Goal: Task Accomplishment & Management: Manage account settings

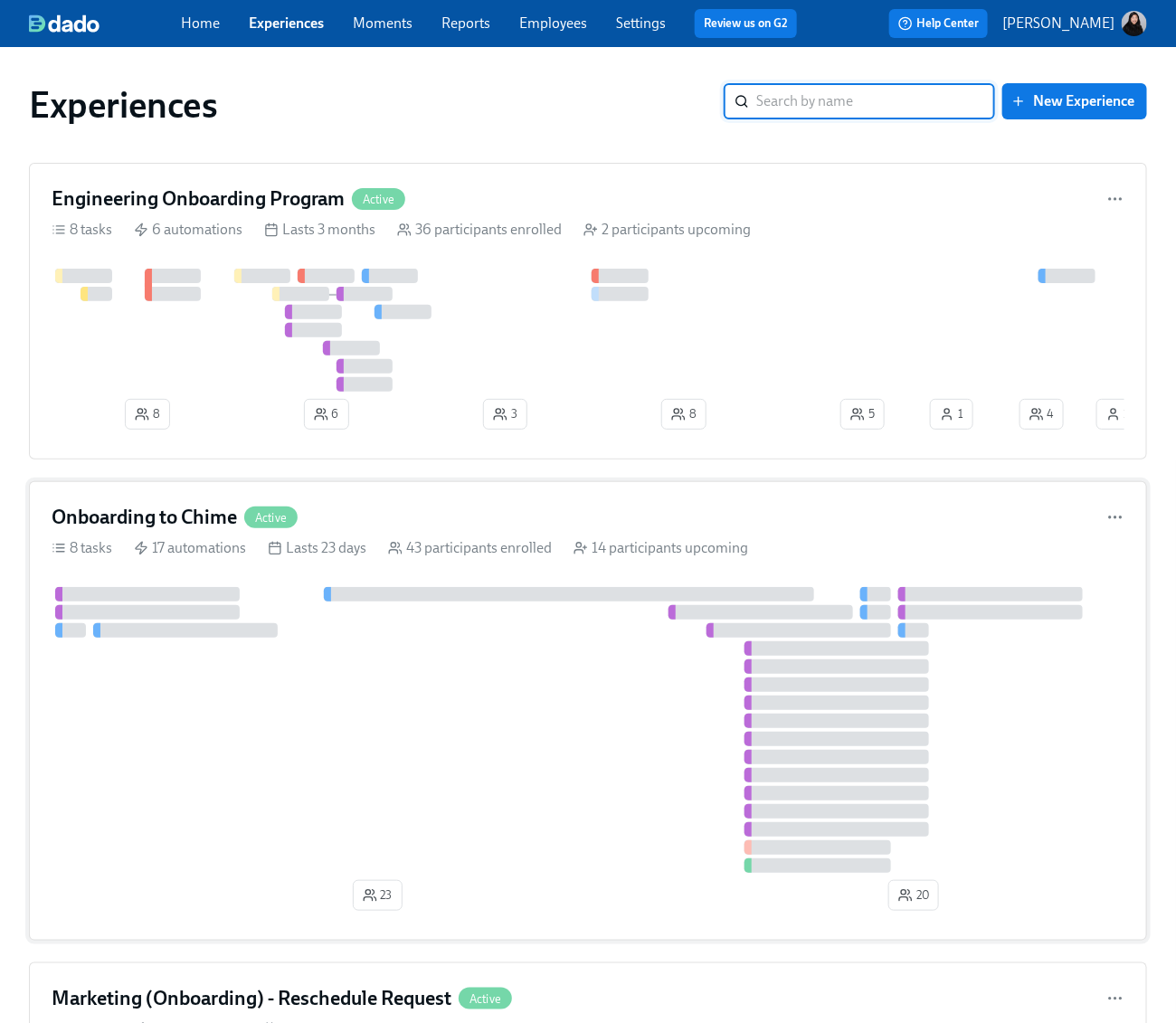
click at [522, 679] on div at bounding box center [588, 729] width 1073 height 286
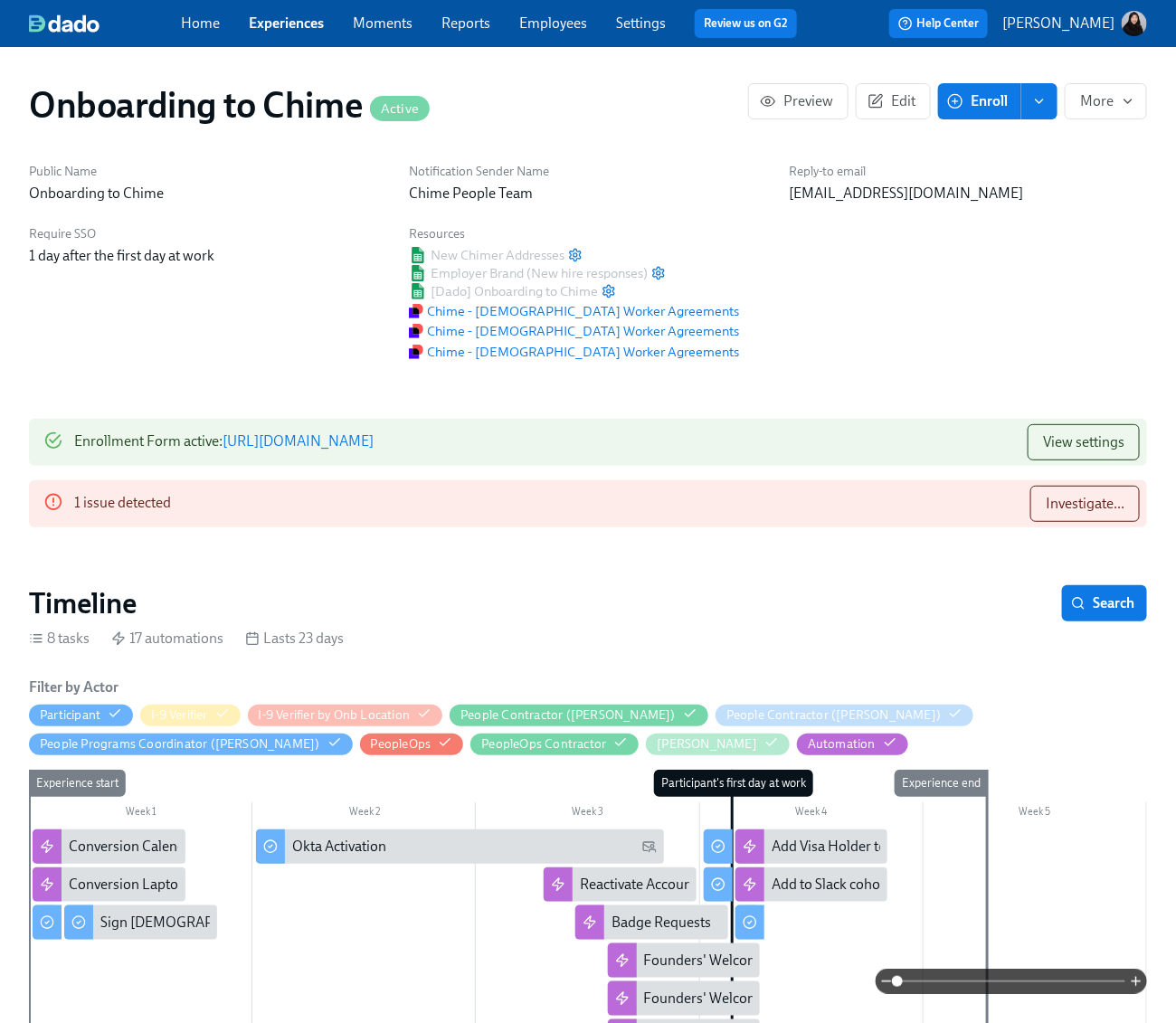
scroll to position [0, 2851]
click at [563, 16] on link "Employees" at bounding box center [553, 23] width 68 height 17
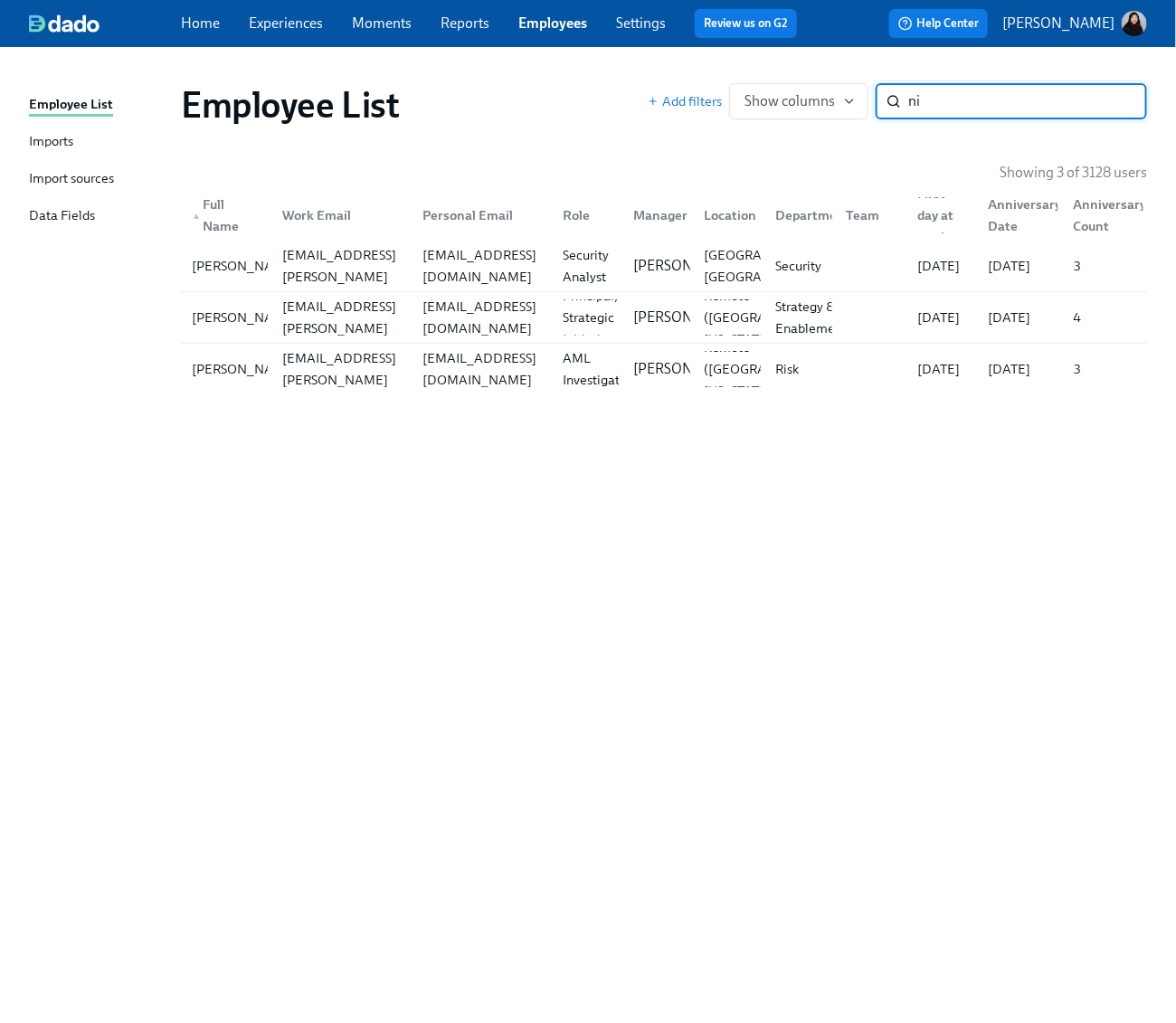
type input "n"
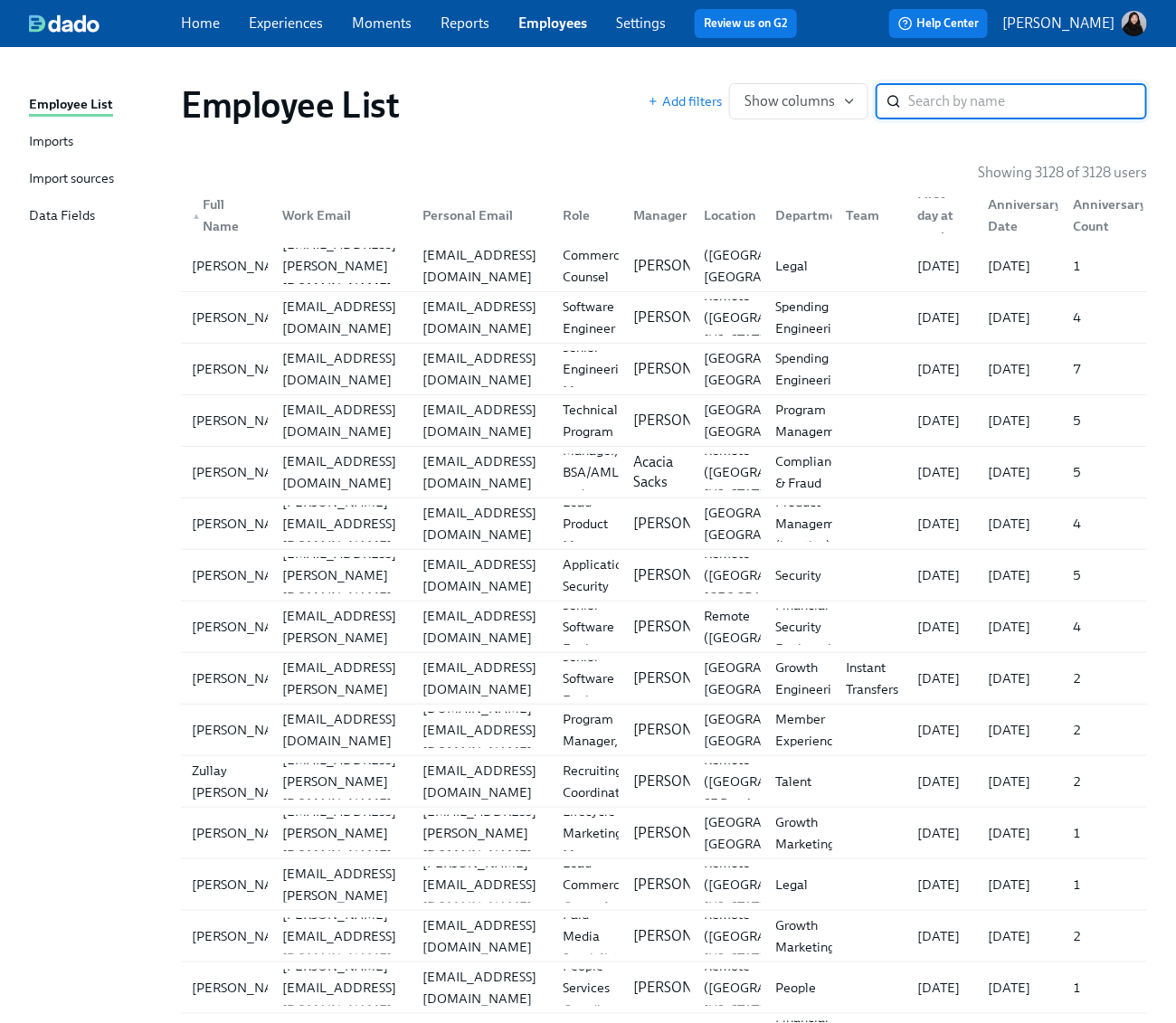
paste input "[PERSON_NAME]"
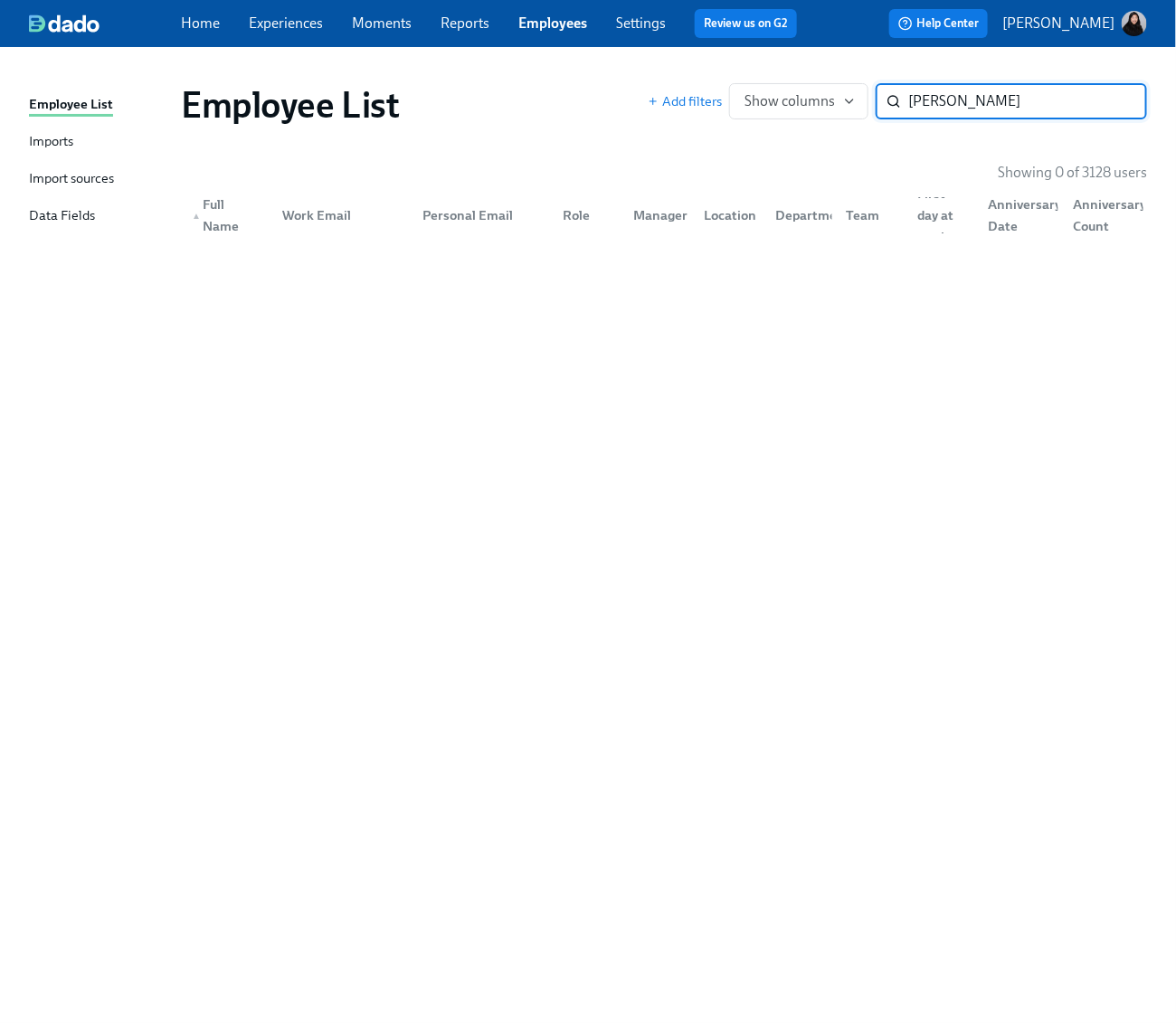
type input "[PERSON_NAME]"
click at [642, 20] on link "Settings" at bounding box center [640, 23] width 50 height 17
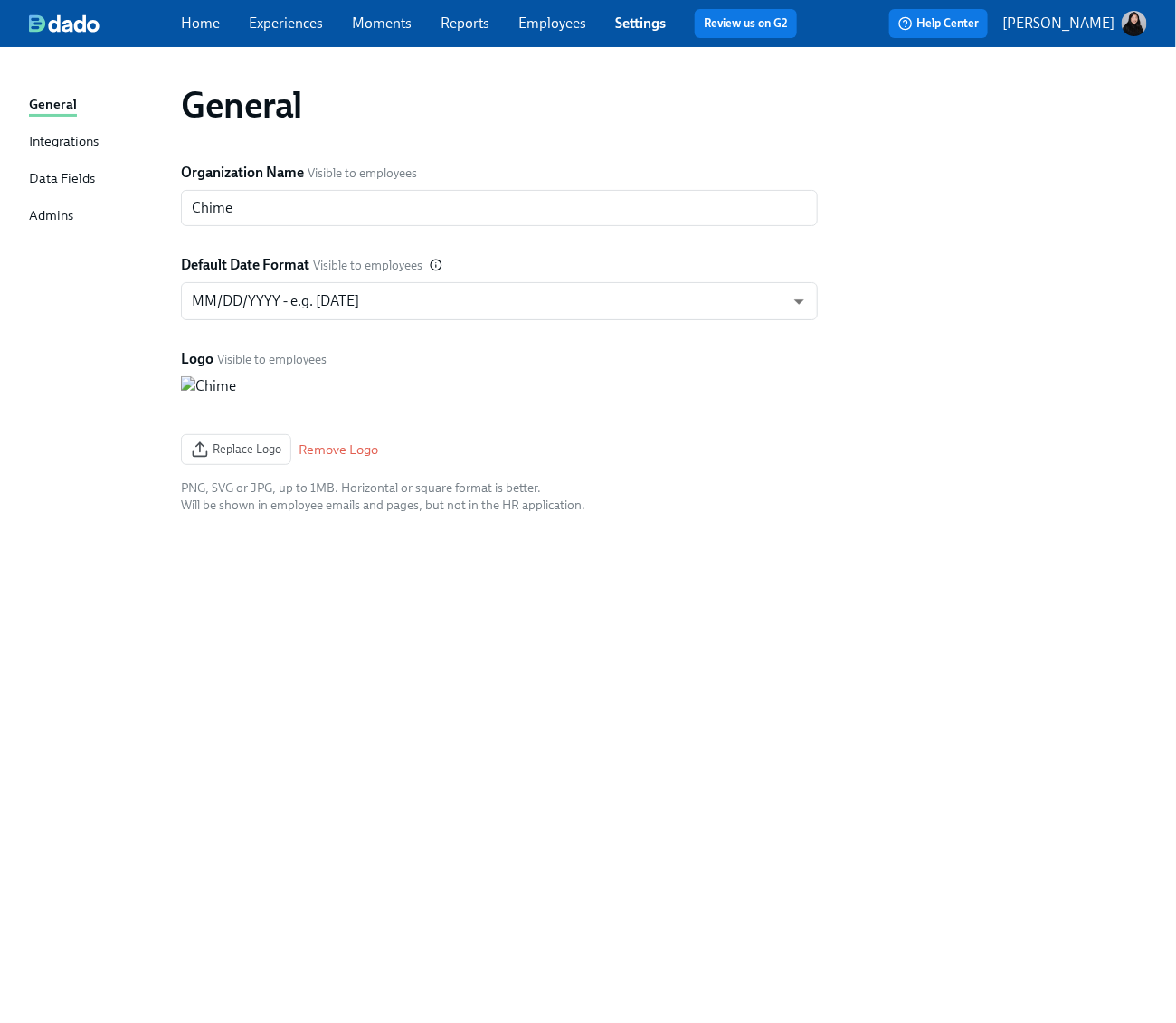
click at [46, 140] on div "Integrations" at bounding box center [64, 143] width 69 height 23
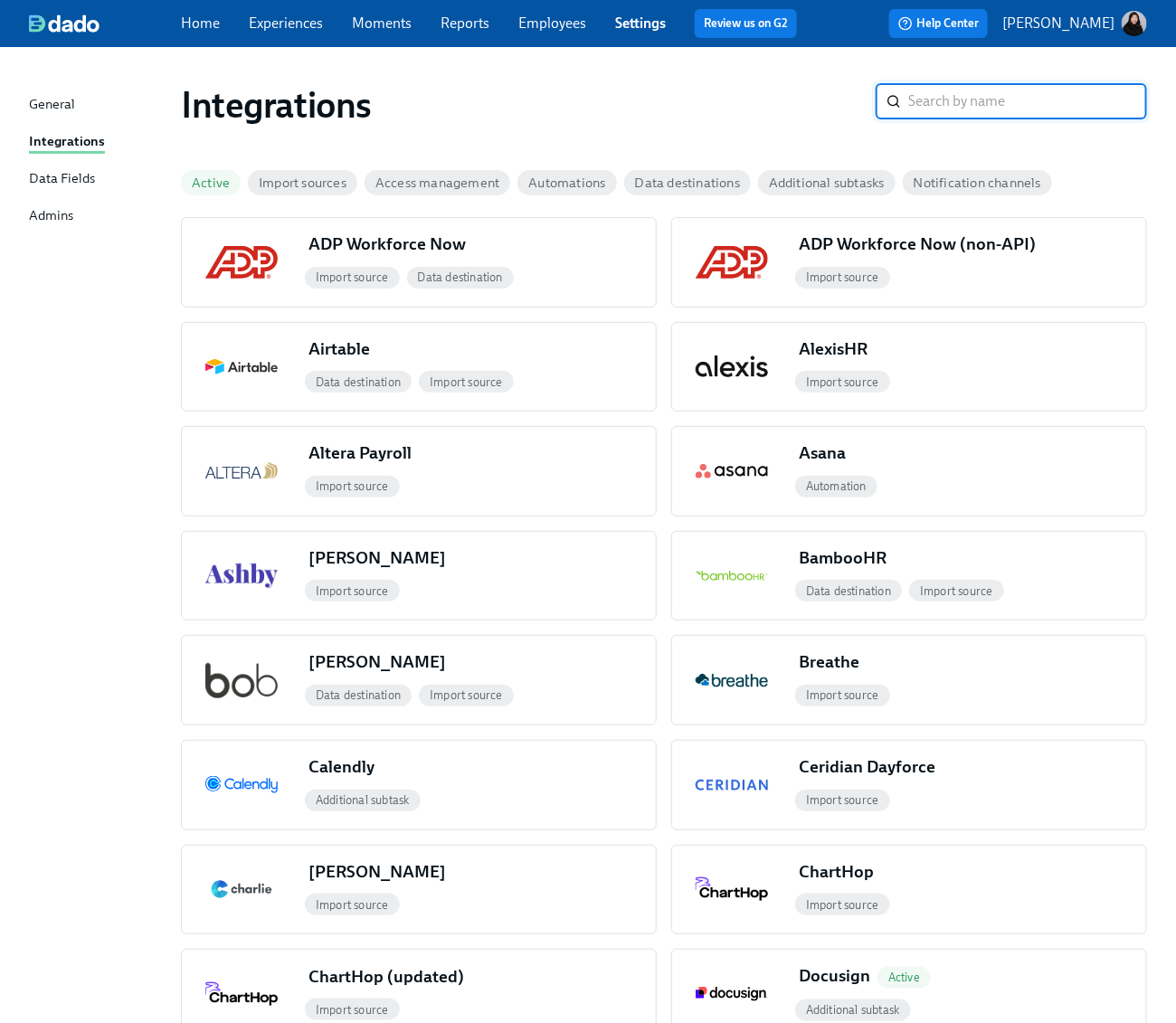
click at [58, 178] on div "Data Fields" at bounding box center [62, 179] width 66 height 23
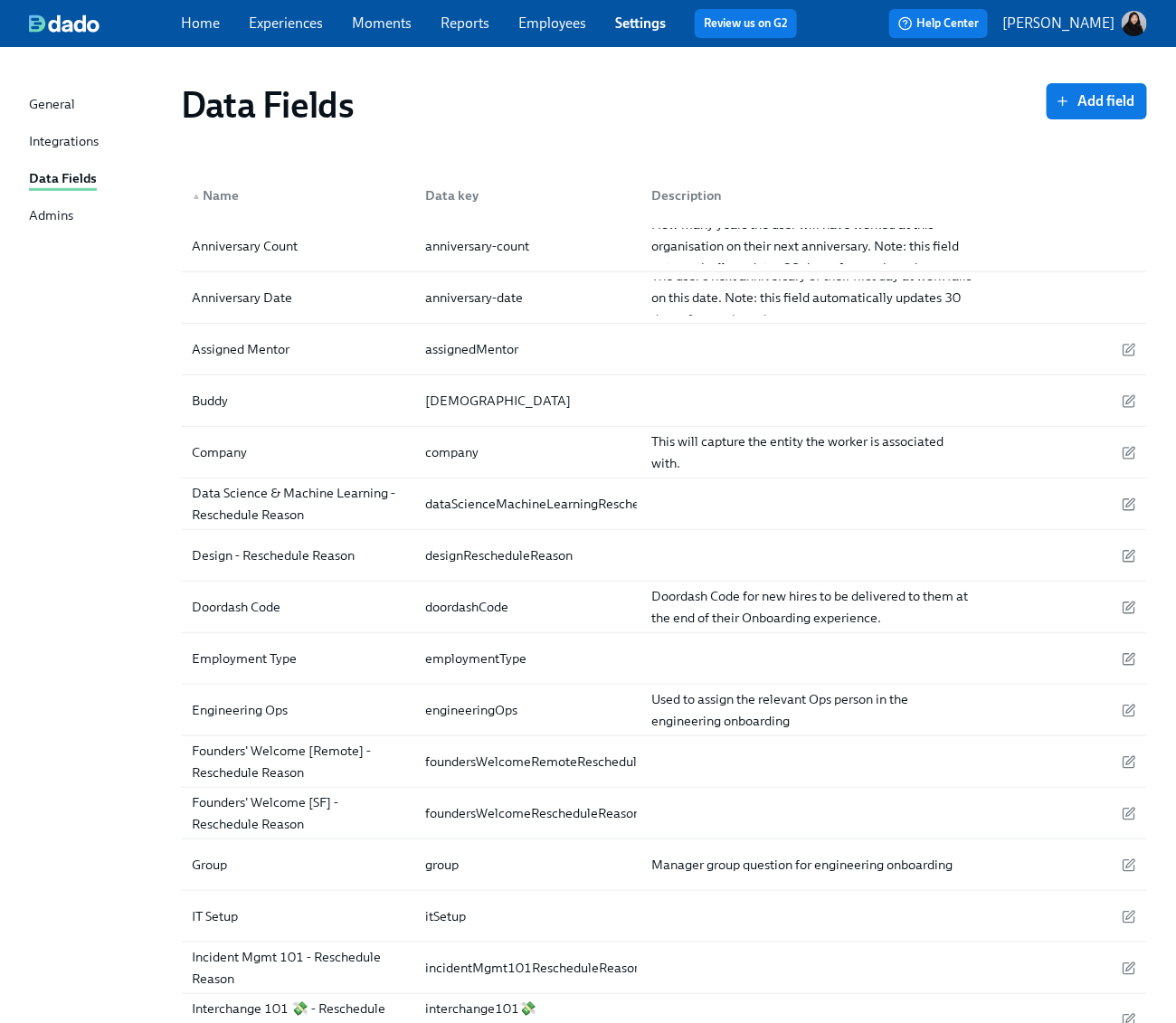
click at [52, 104] on div "General" at bounding box center [52, 105] width 46 height 23
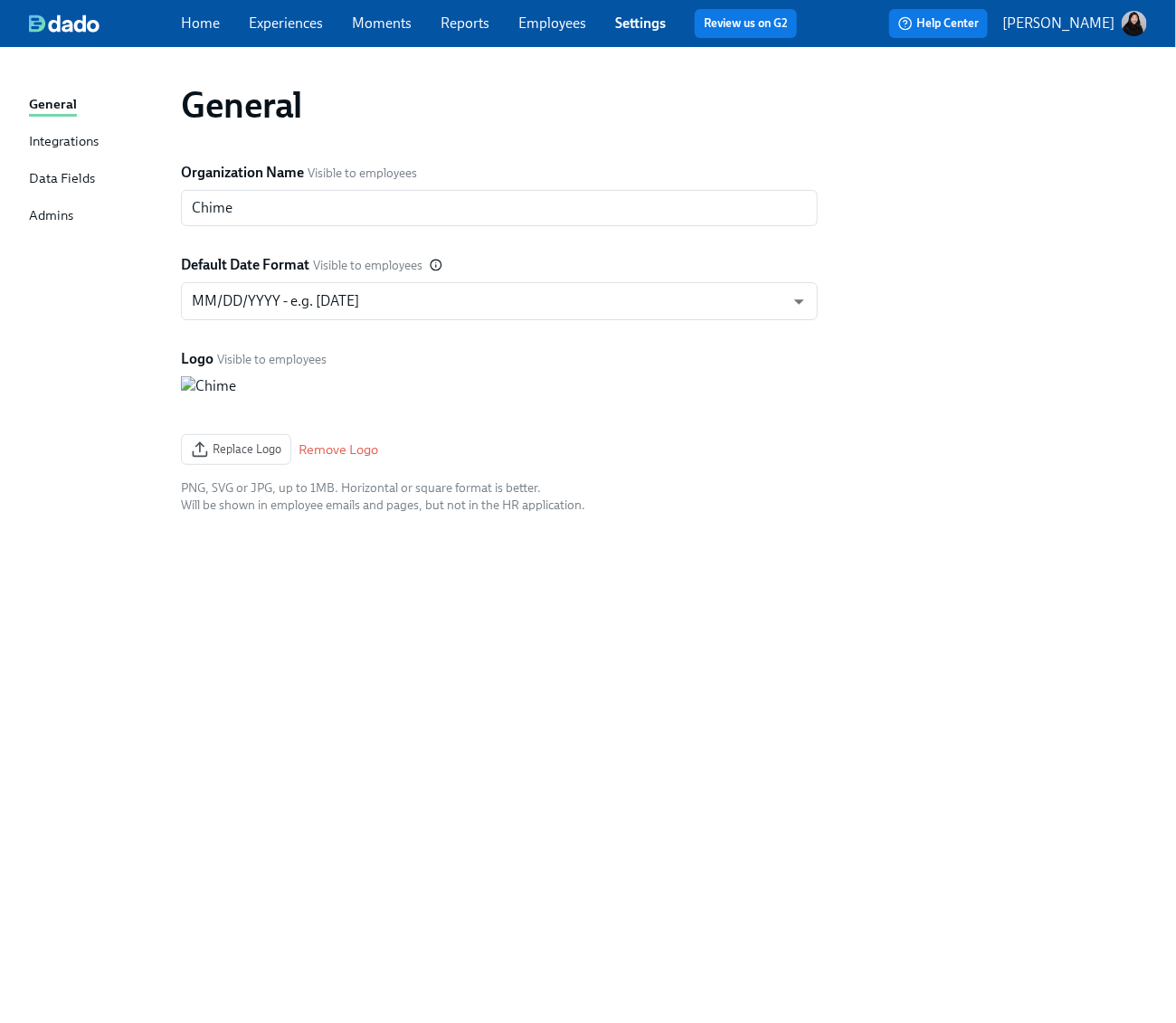
click at [531, 23] on link "Employees" at bounding box center [552, 23] width 68 height 17
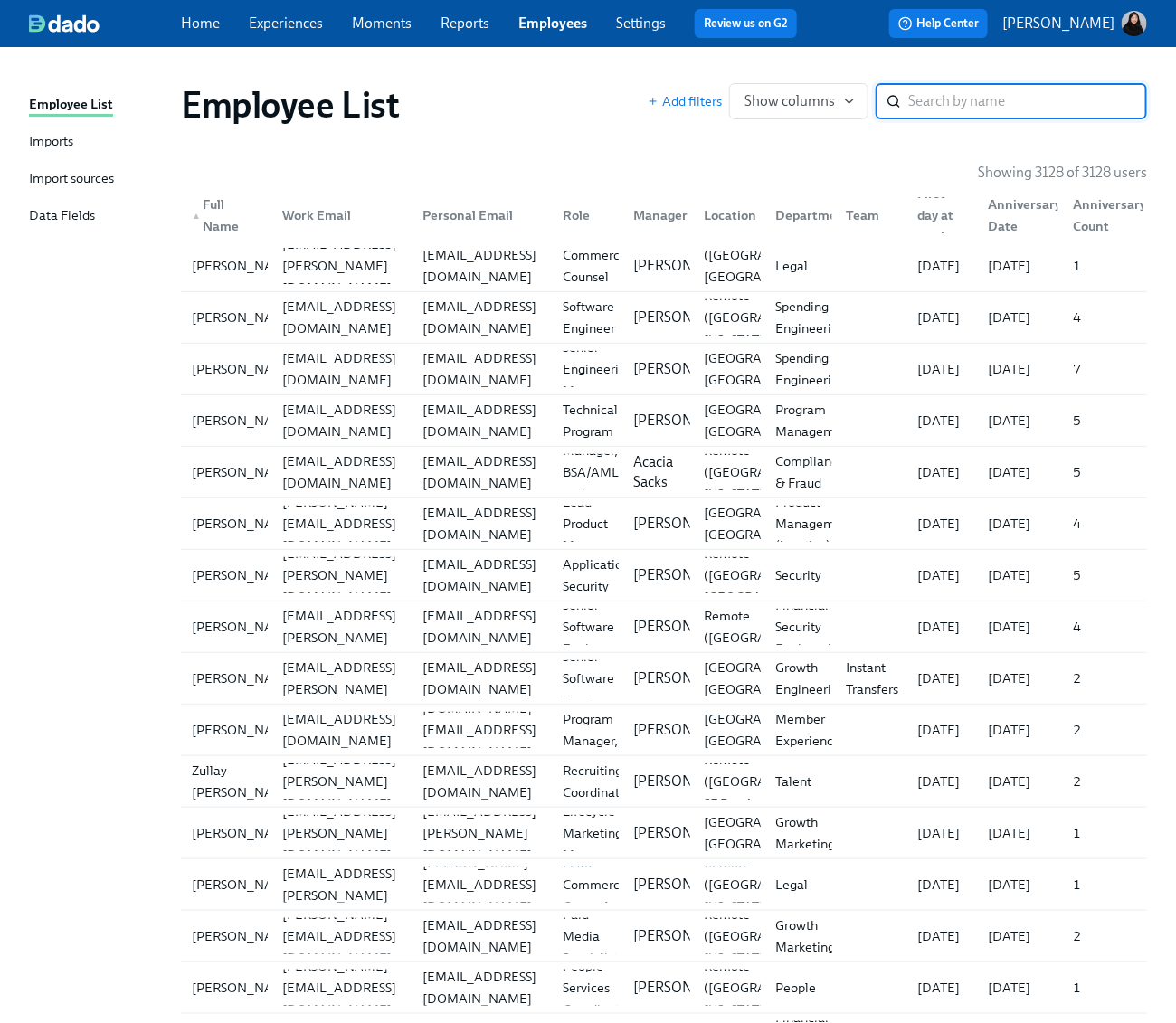
click at [44, 137] on div "Imports" at bounding box center [51, 143] width 44 height 23
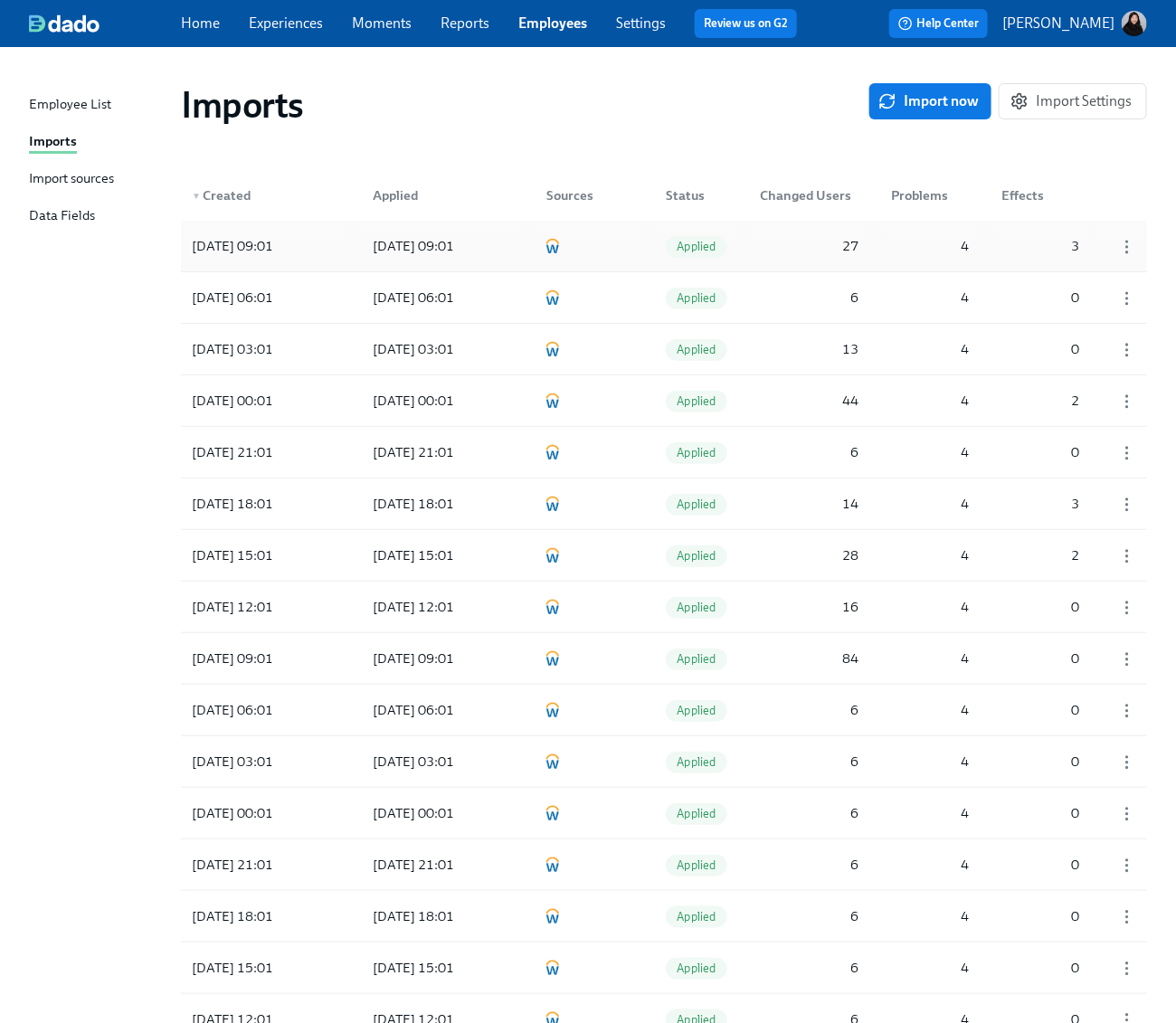
click at [373, 249] on div "[DATE] 09:01" at bounding box center [413, 246] width 96 height 22
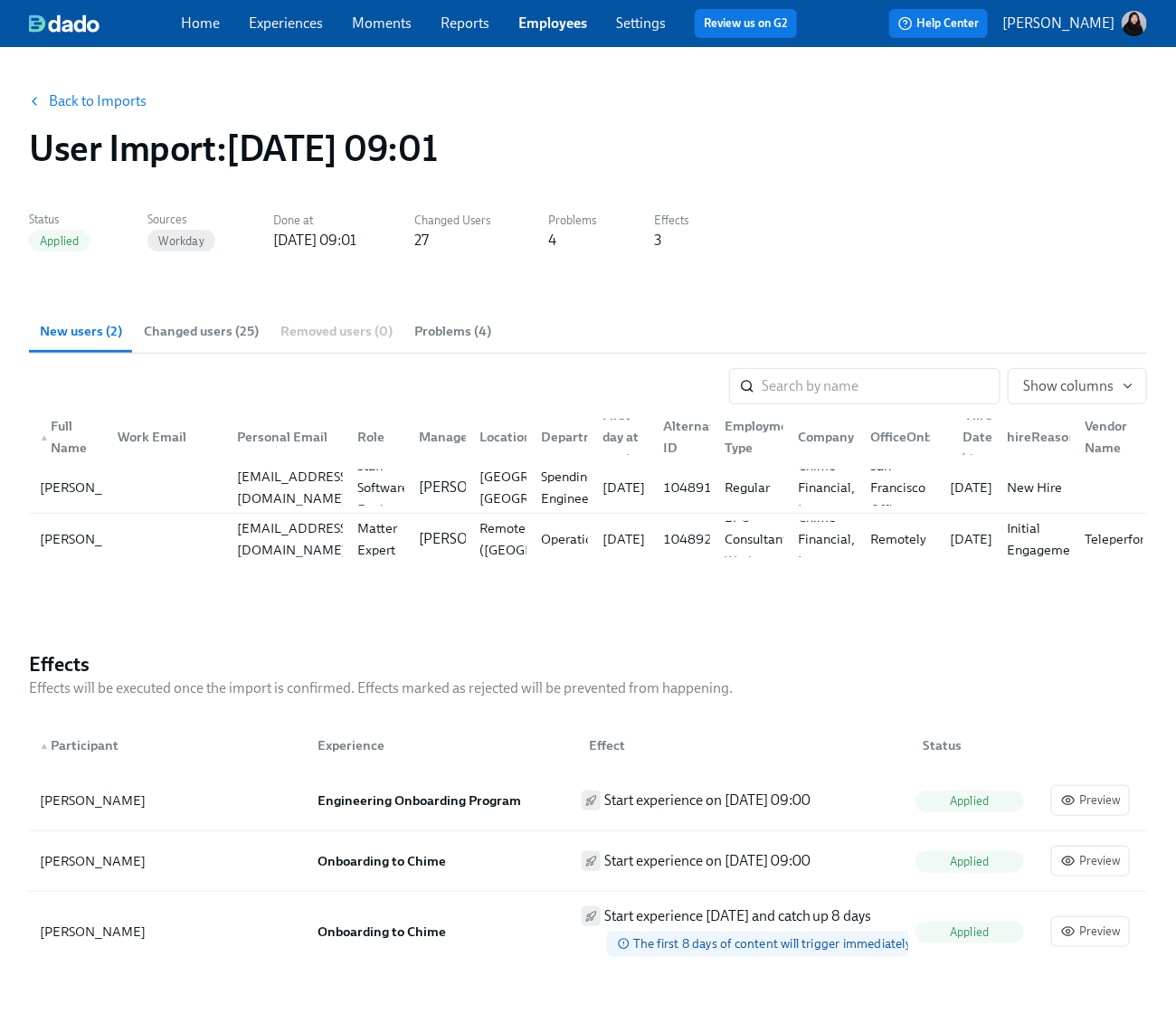
click at [632, 31] on link "Settings" at bounding box center [640, 23] width 50 height 17
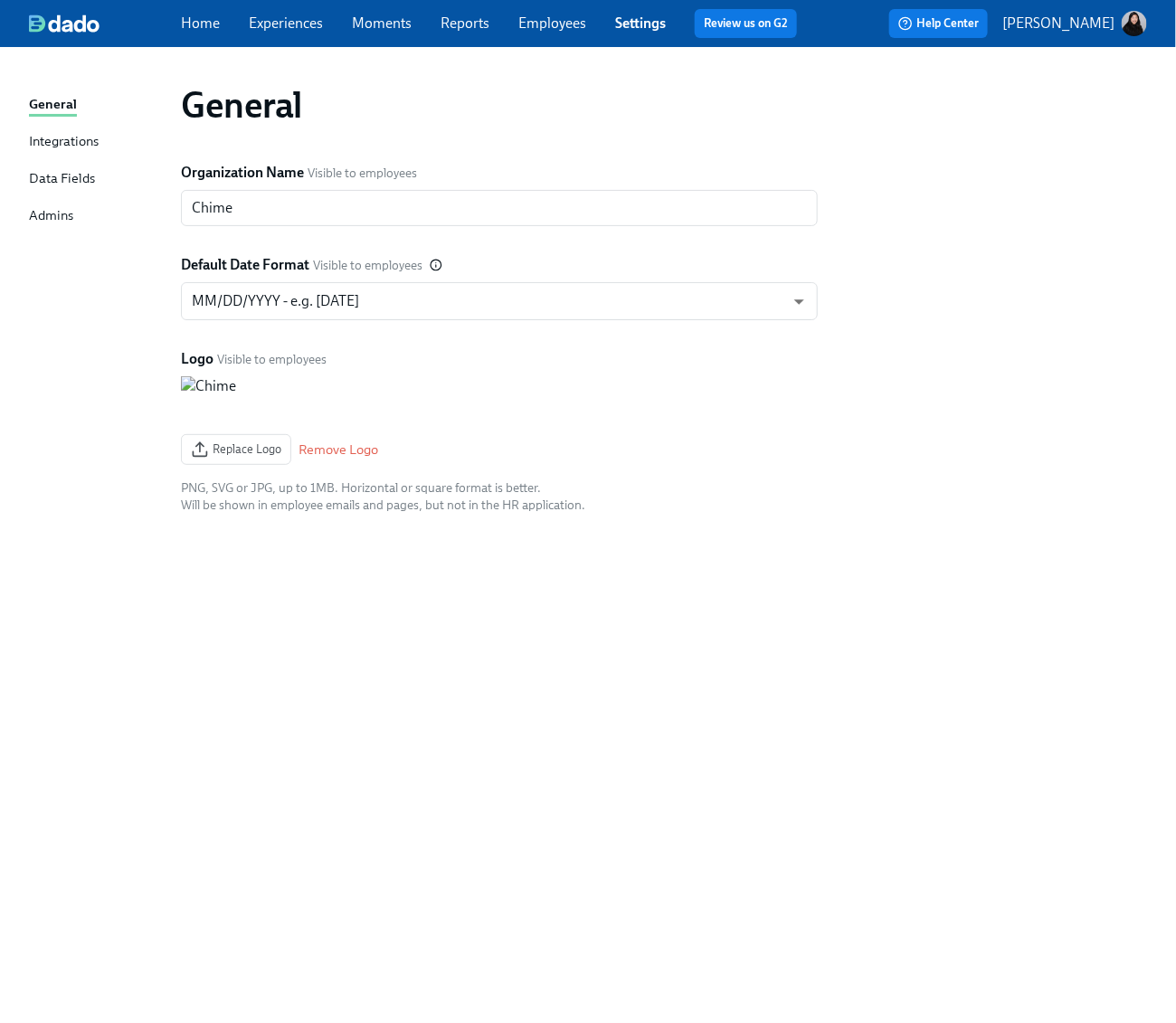
click at [53, 142] on div "Integrations" at bounding box center [64, 143] width 69 height 23
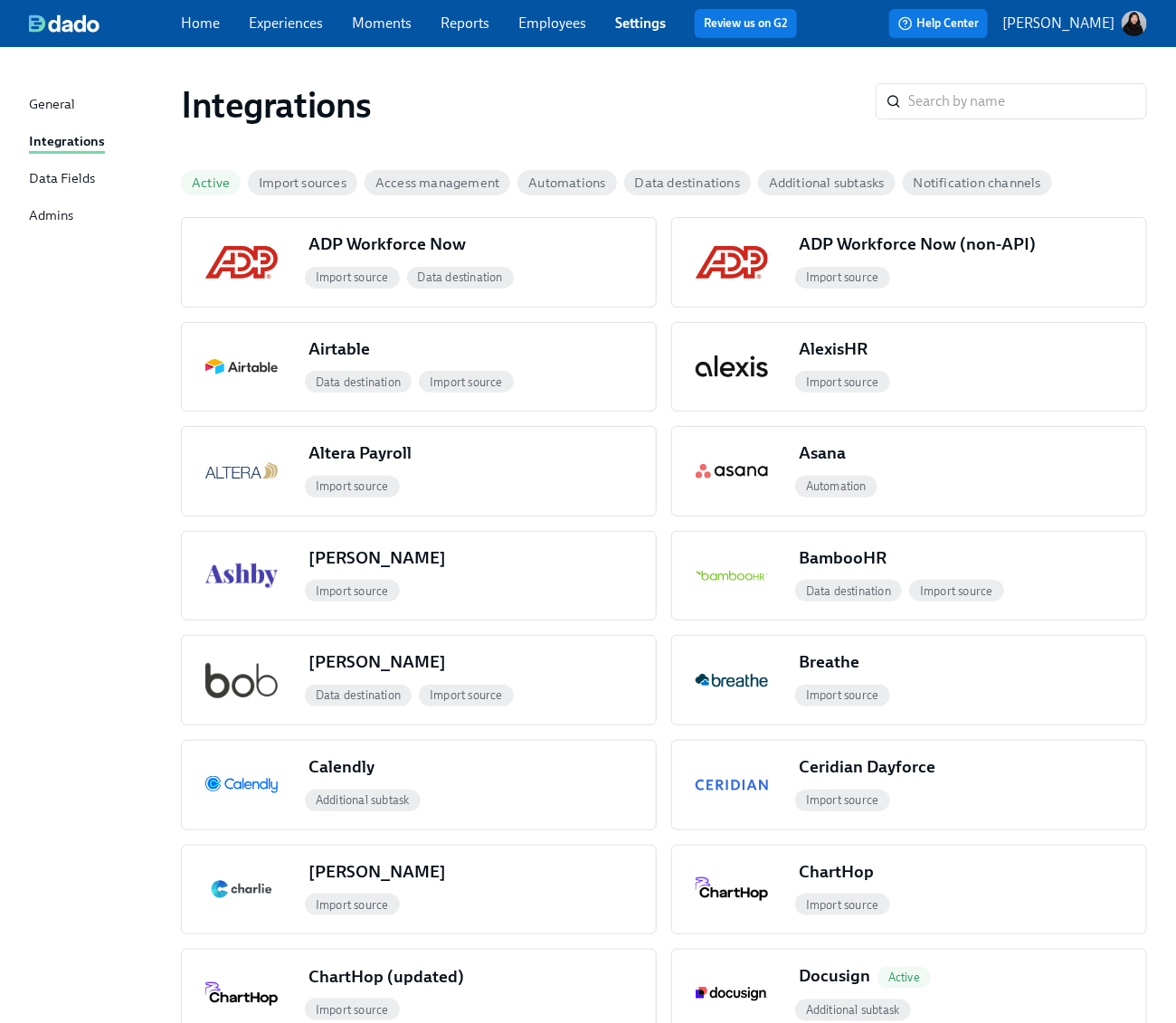
click at [549, 29] on link "Employees" at bounding box center [552, 23] width 68 height 17
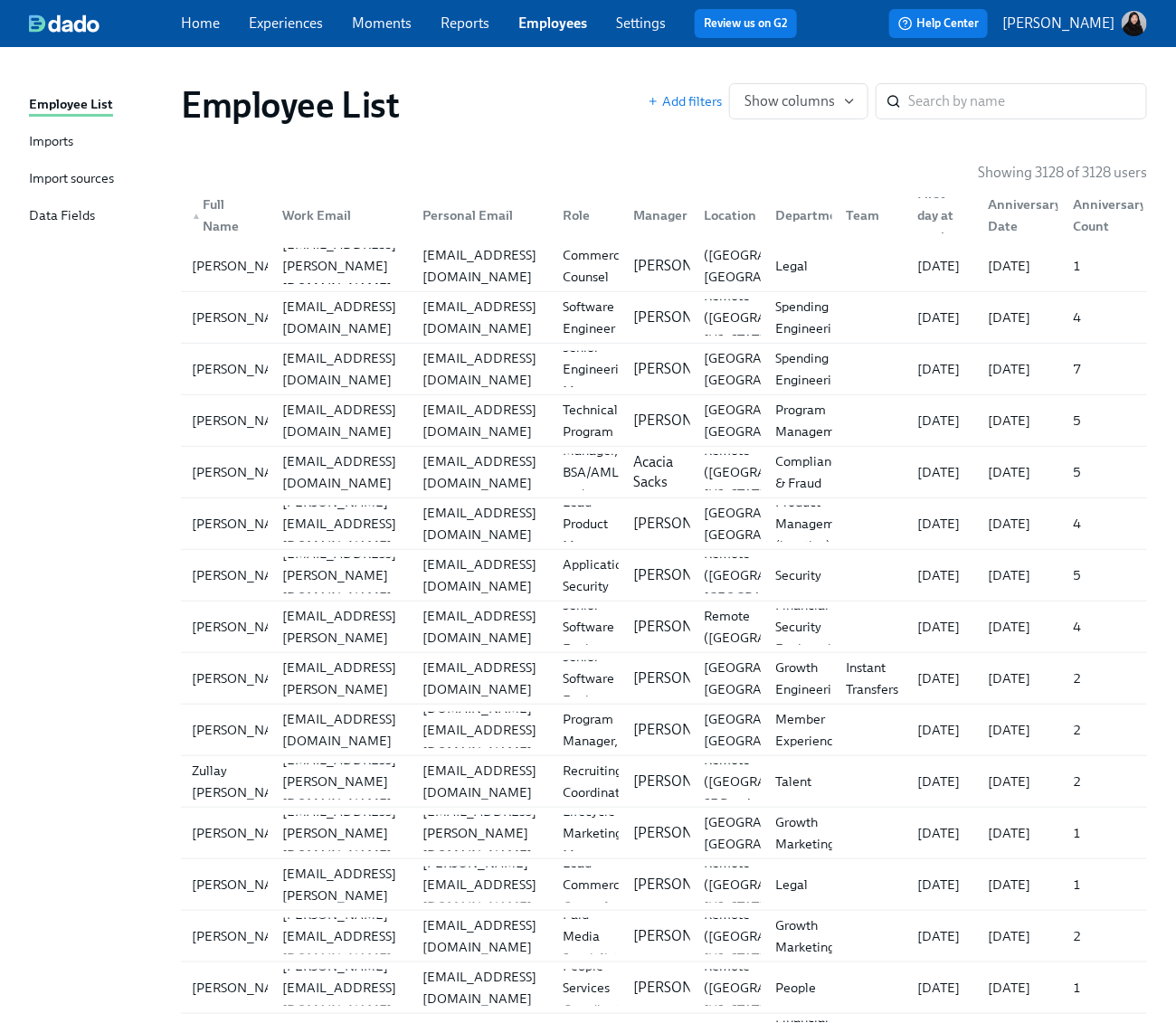
click at [52, 142] on div "Imports" at bounding box center [51, 143] width 44 height 23
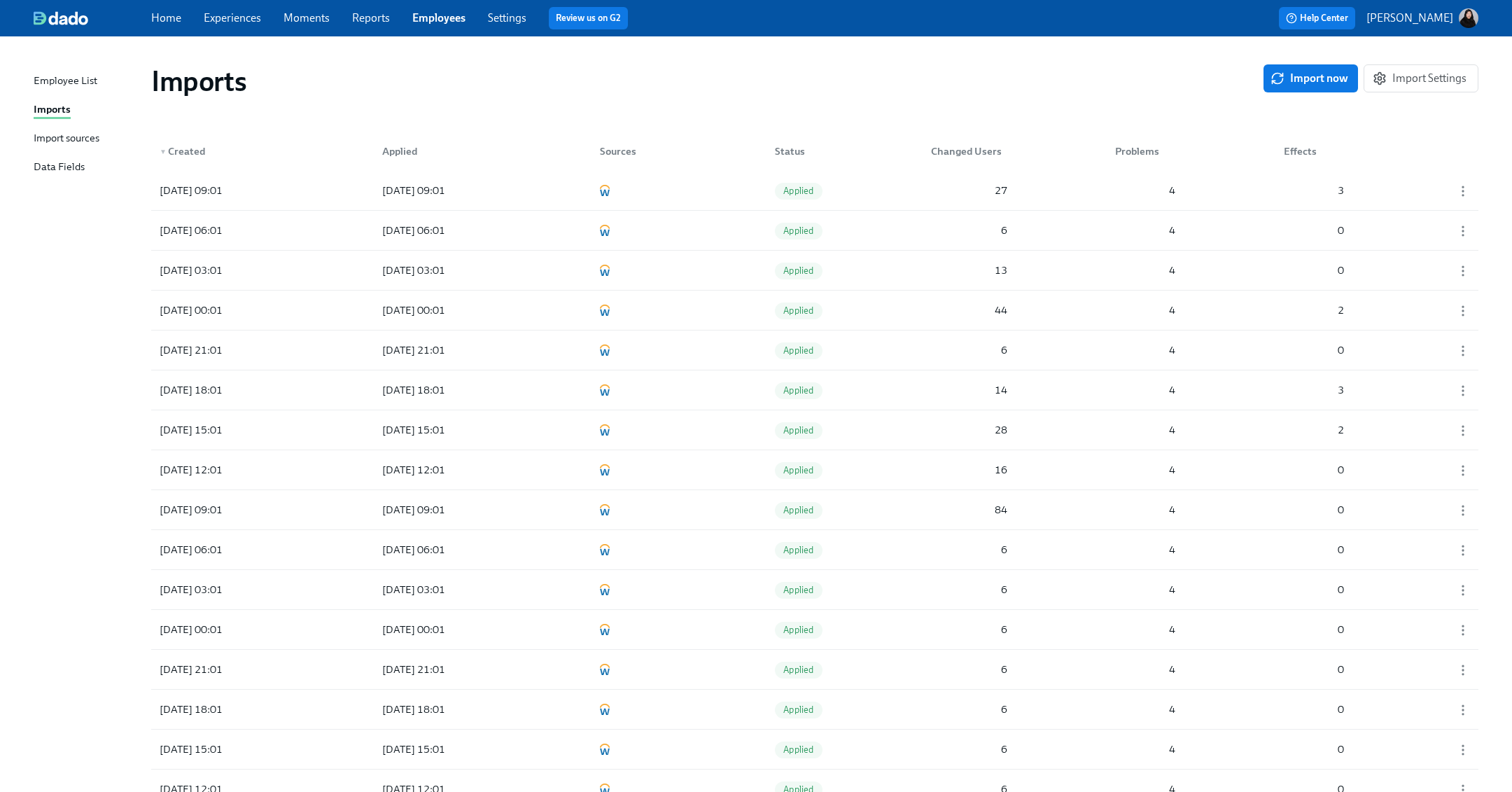
click at [72, 9] on div "Home Experiences Moments Reports Employees Settings Review us on G2 Help Center…" at bounding box center [756, 18] width 1512 height 36
click at [58, 15] on img at bounding box center [60, 17] width 54 height 14
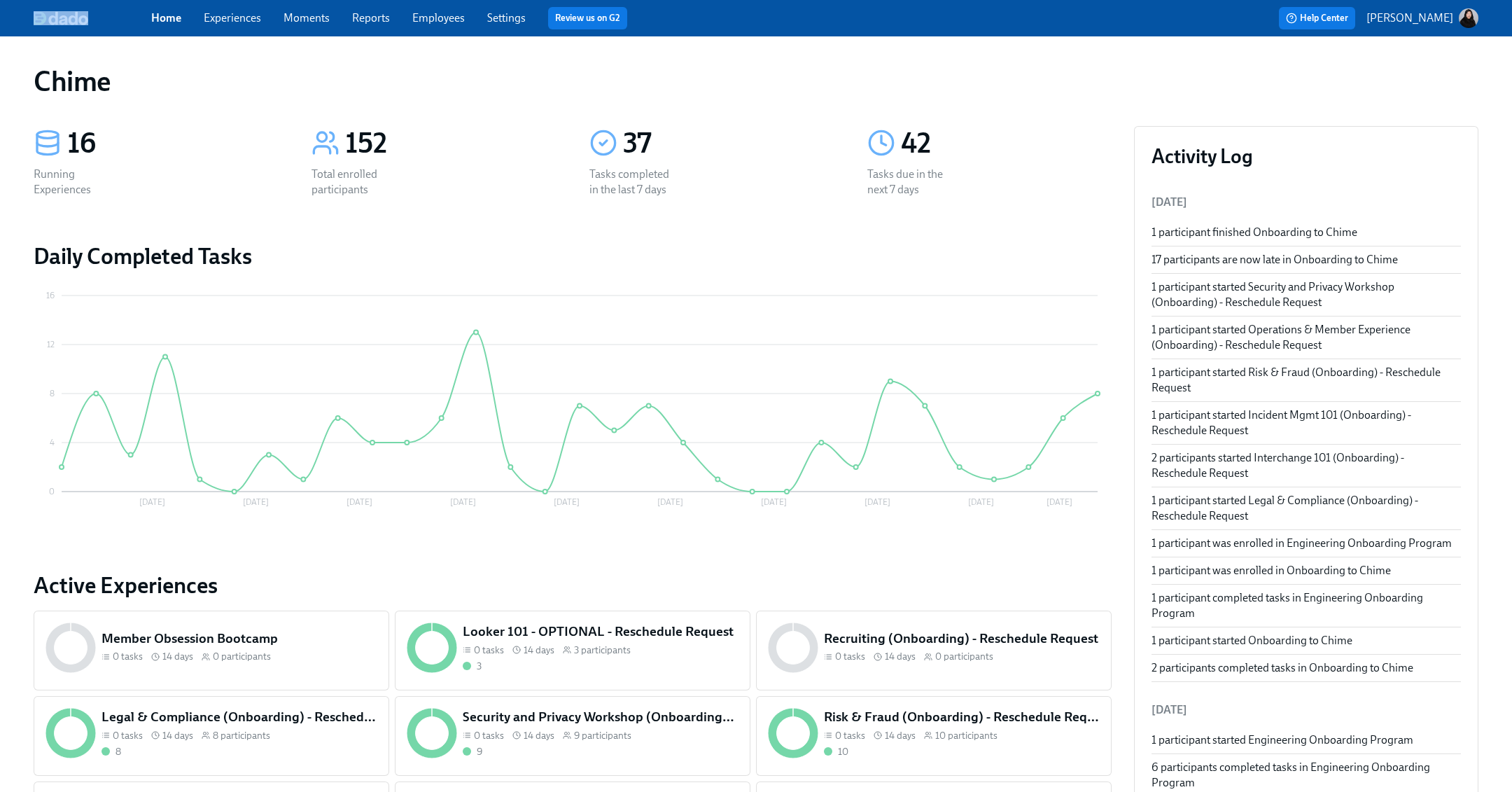
click at [498, 20] on link "Settings" at bounding box center [506, 17] width 38 height 13
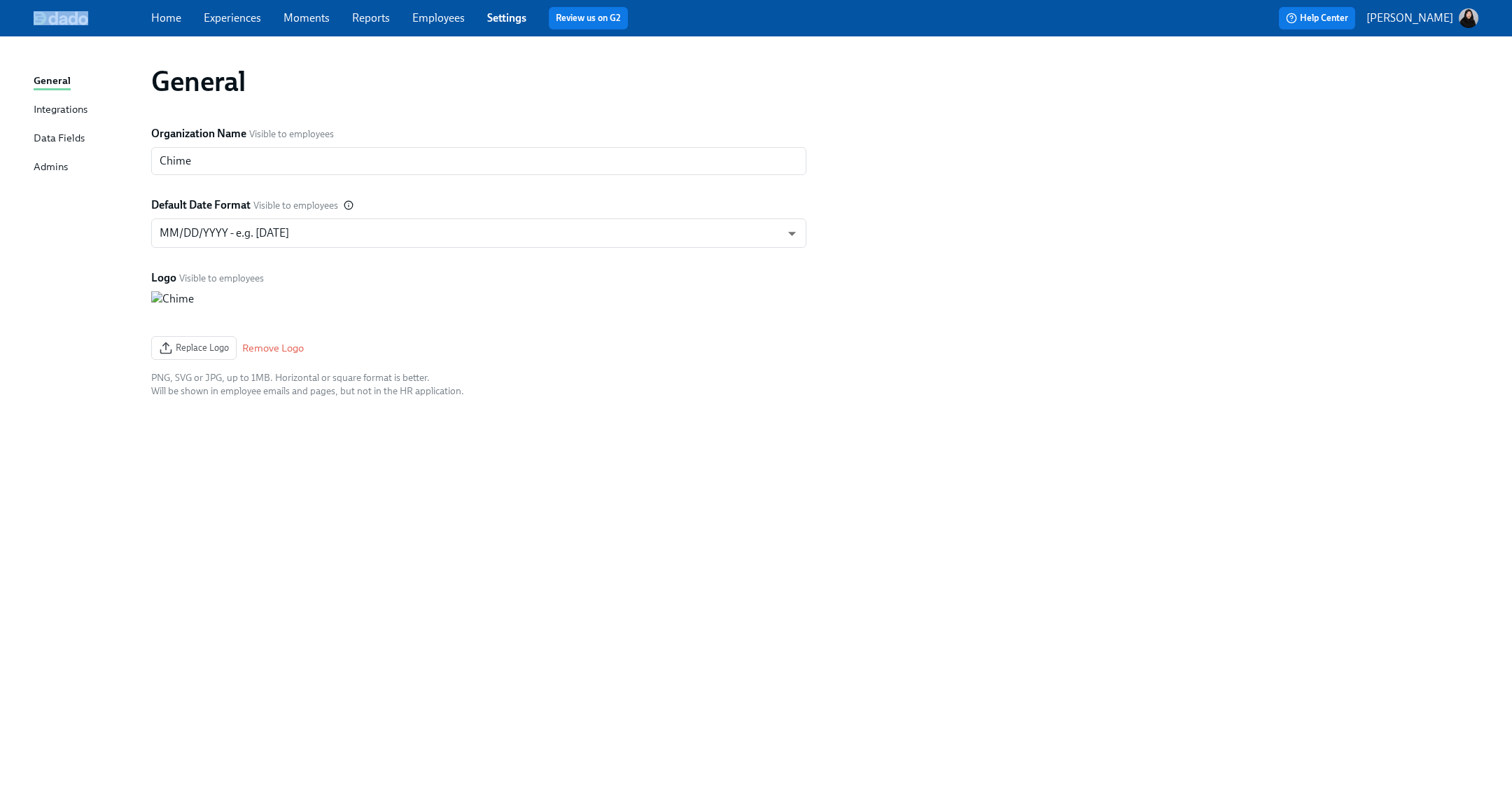
click at [431, 22] on link "Employees" at bounding box center [439, 17] width 52 height 13
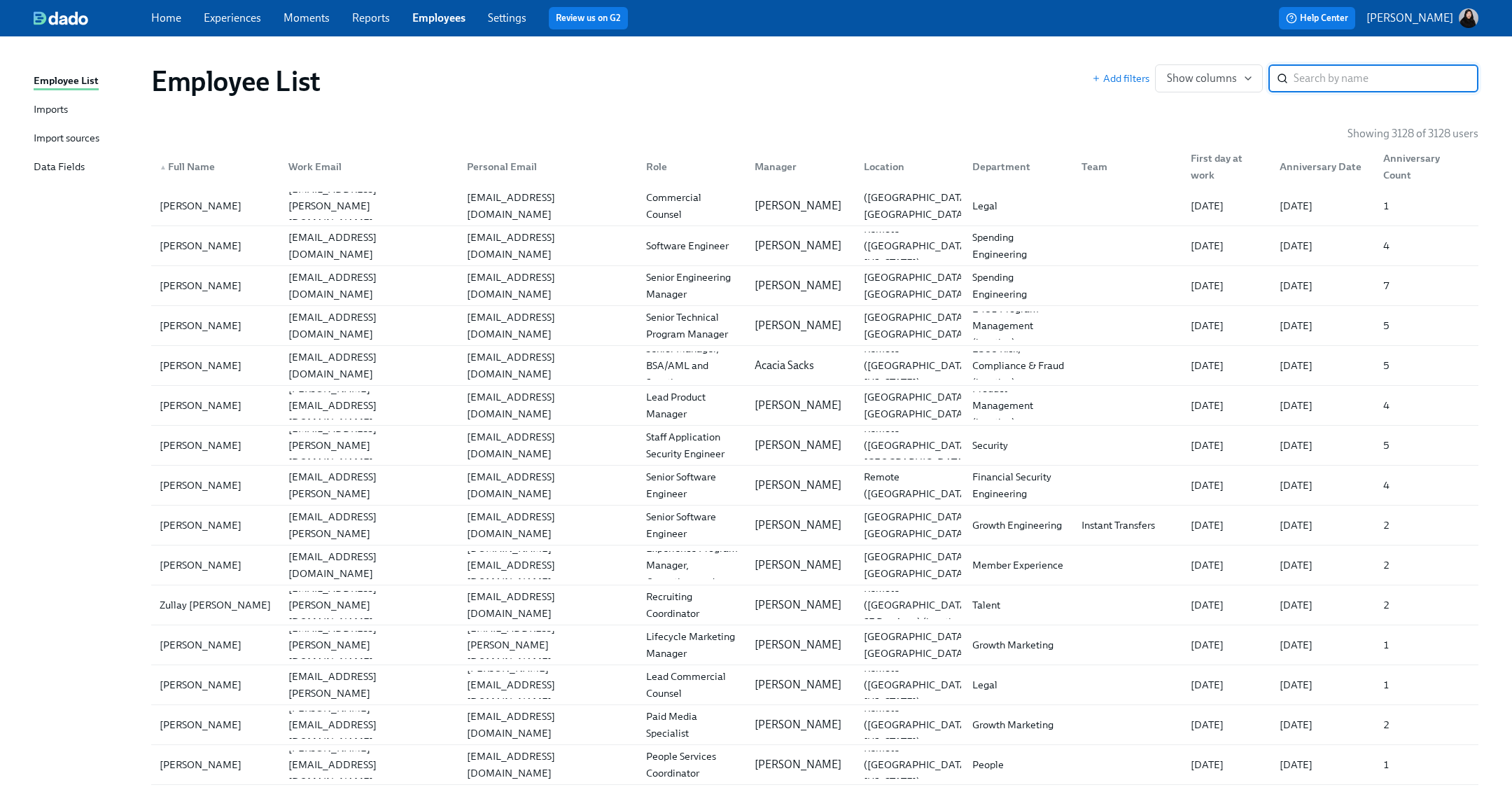
click at [909, 73] on input "search" at bounding box center [1386, 78] width 184 height 28
click at [44, 113] on div "Imports" at bounding box center [50, 110] width 34 height 17
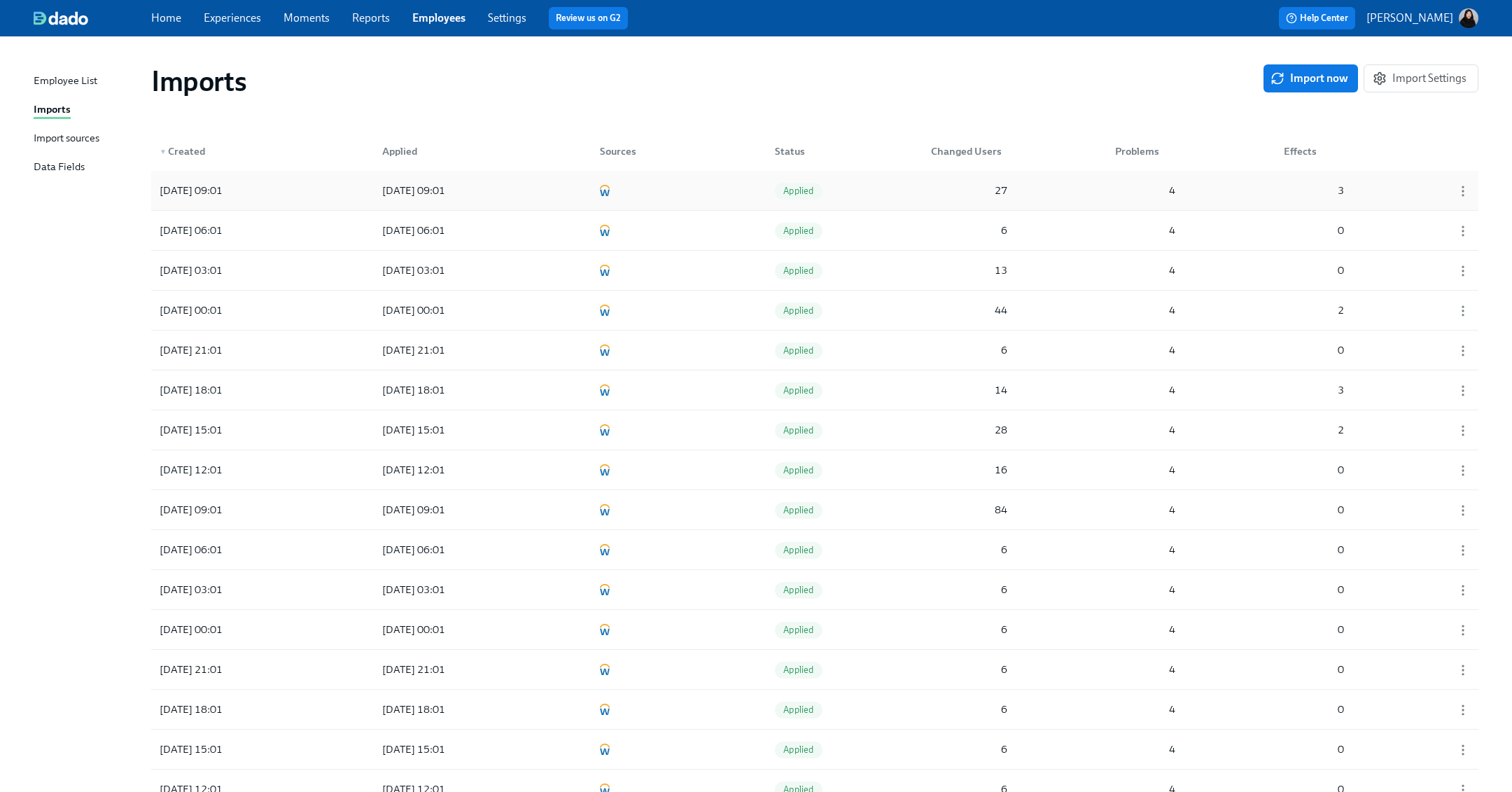
click at [314, 201] on div "[DATE] 09:01 [DATE] 09:01 Applied 27 4 3" at bounding box center [814, 190] width 1327 height 39
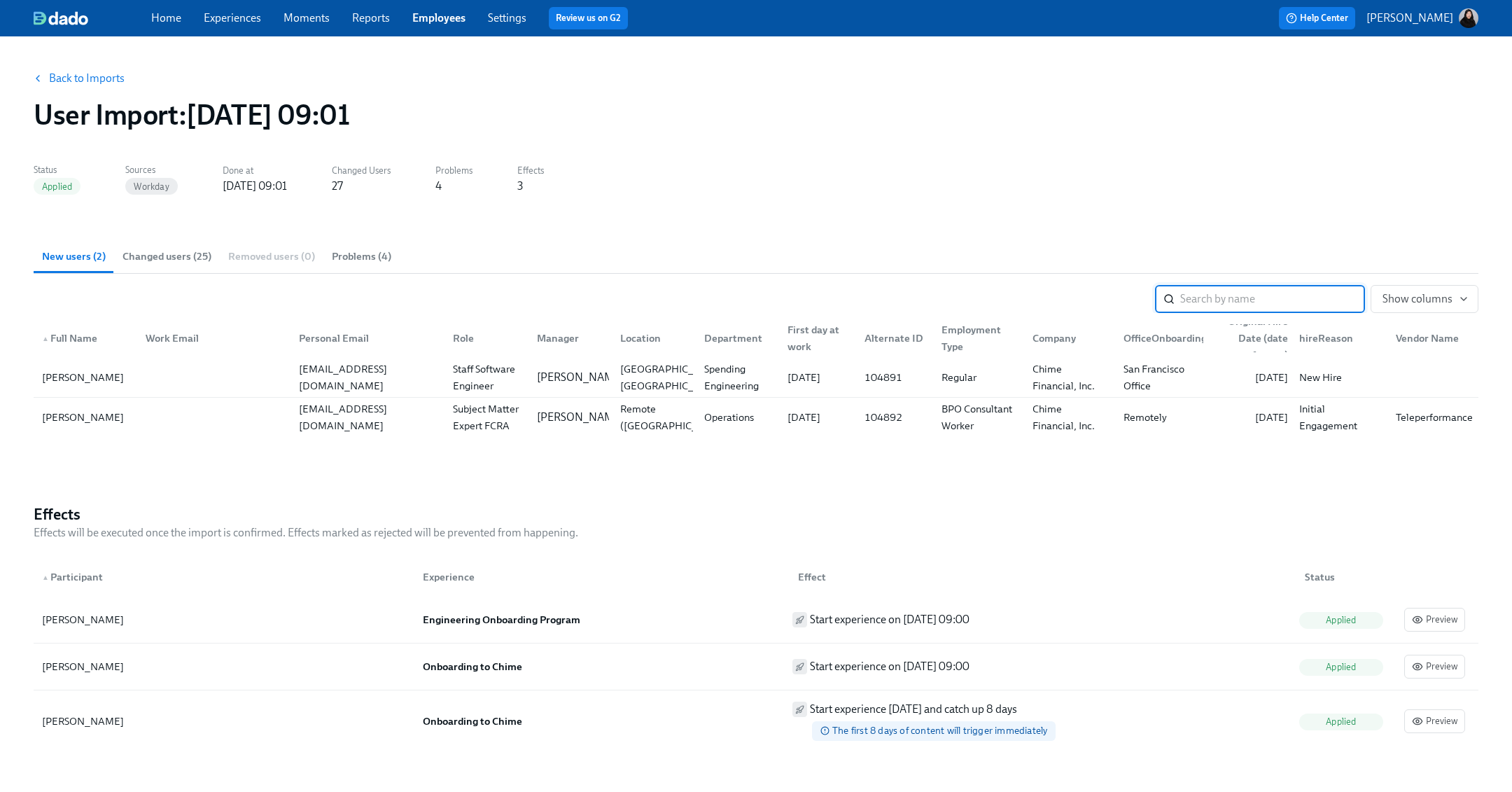
click at [163, 259] on span "Changed users (25)" at bounding box center [167, 256] width 89 height 16
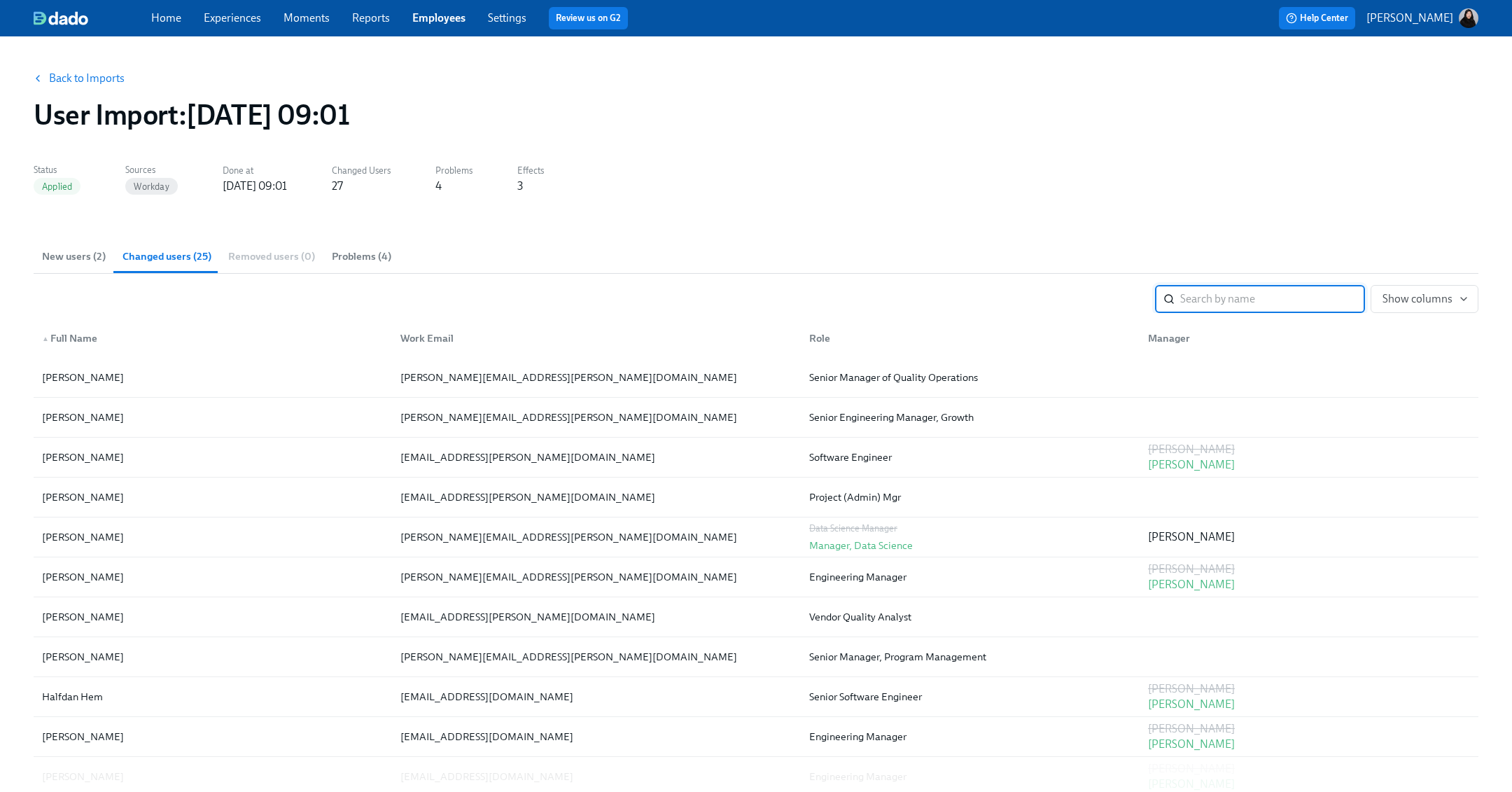
click at [41, 80] on icon "button" at bounding box center [37, 78] width 11 height 11
click at [77, 74] on link "Back to Imports" at bounding box center [86, 78] width 76 height 14
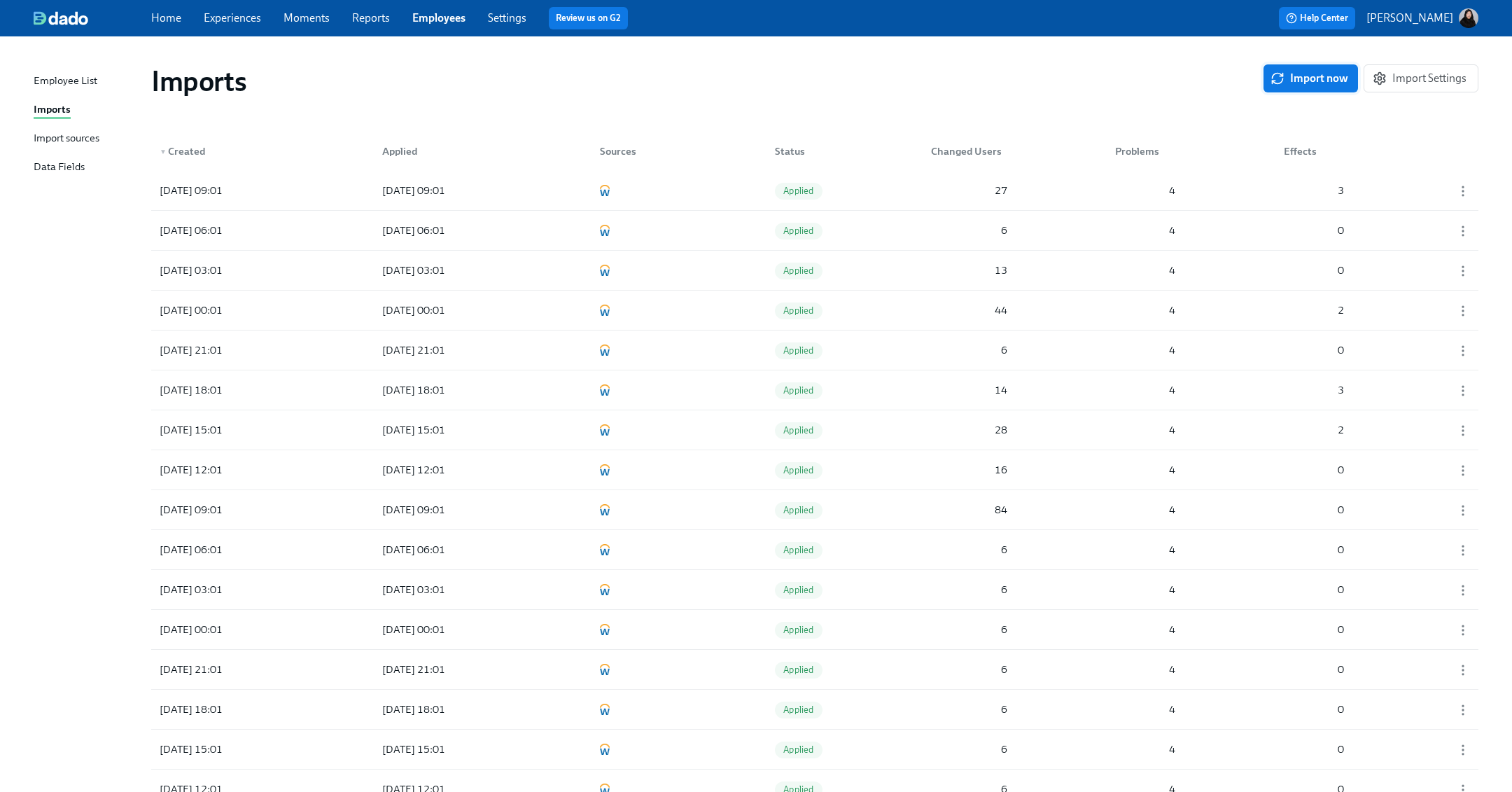
click at [909, 81] on span "Import now" at bounding box center [1310, 78] width 75 height 14
click at [707, 177] on div "[DATE] 11:41 In progress 0 0 0" at bounding box center [814, 190] width 1327 height 39
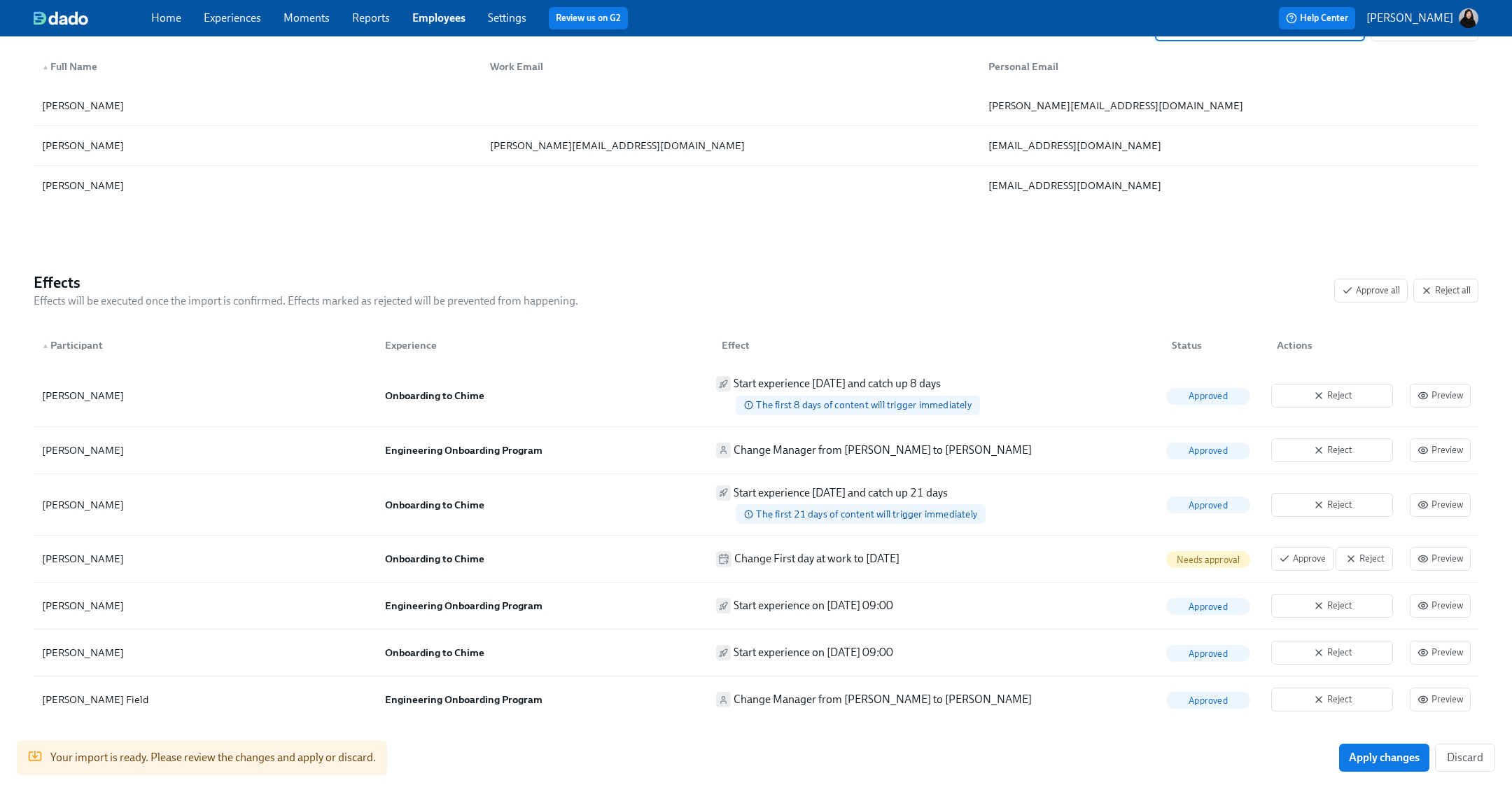
scroll to position [291, 0]
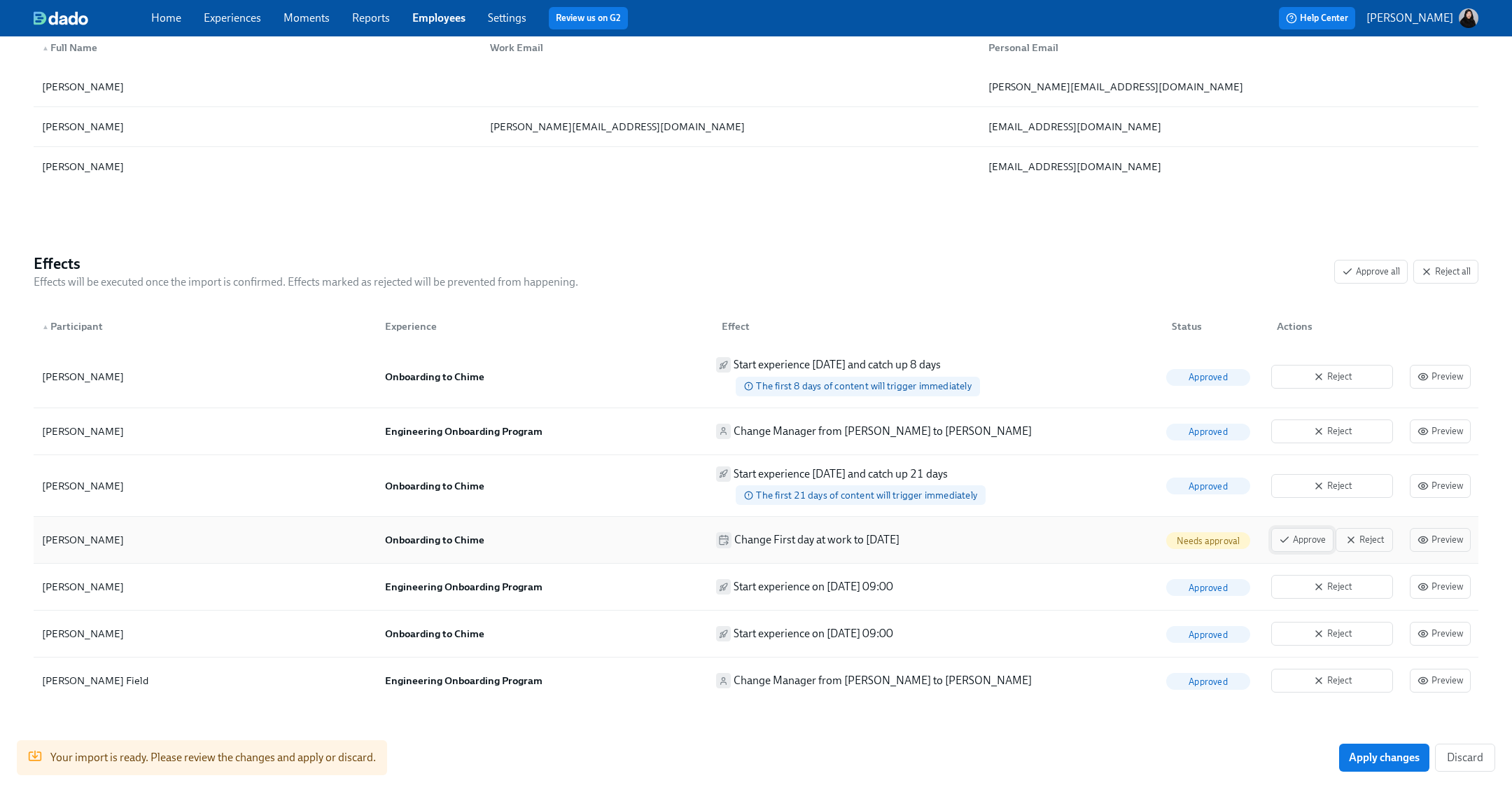
click at [909, 537] on icon "button" at bounding box center [1284, 539] width 11 height 11
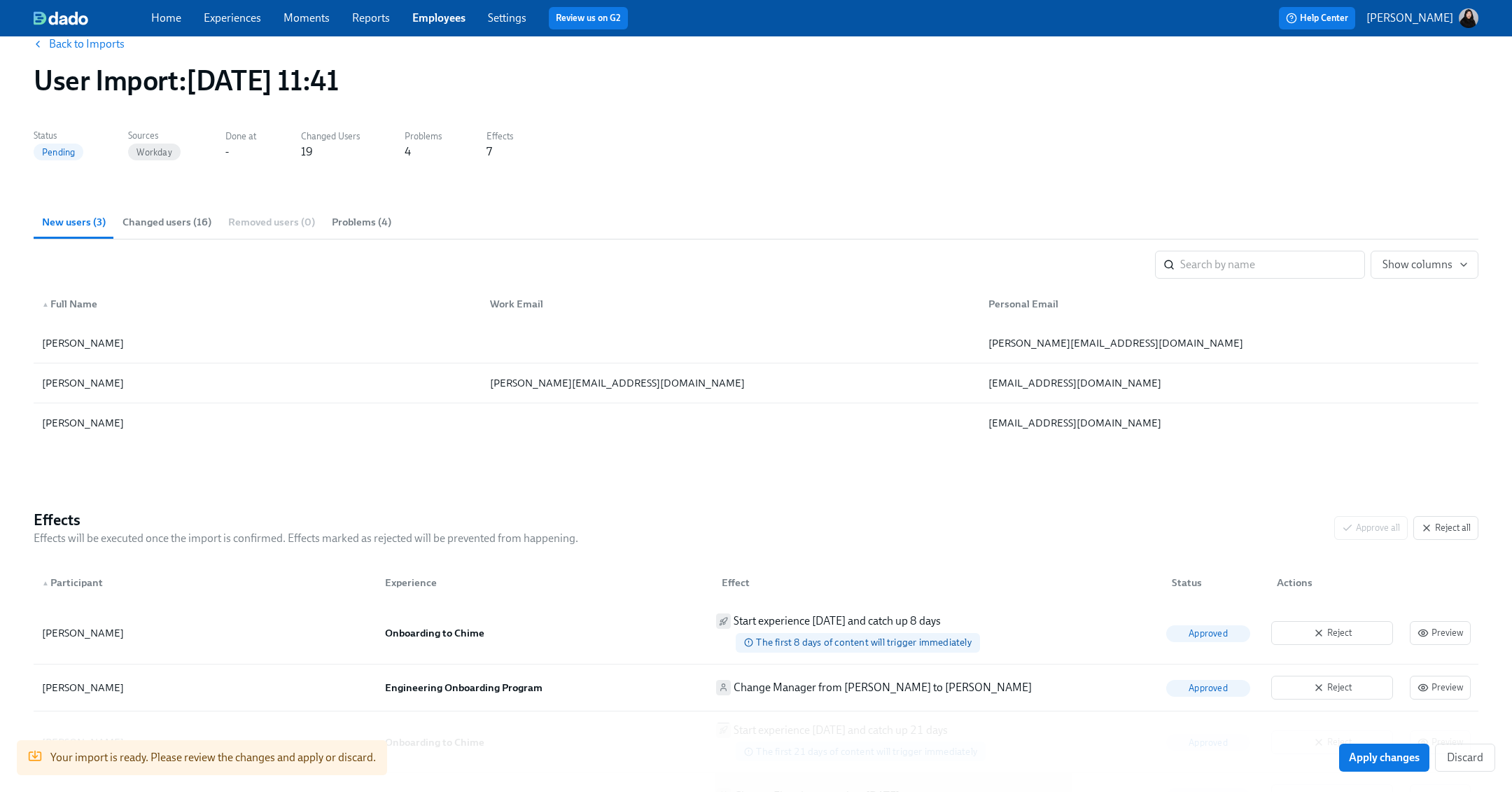
scroll to position [0, 0]
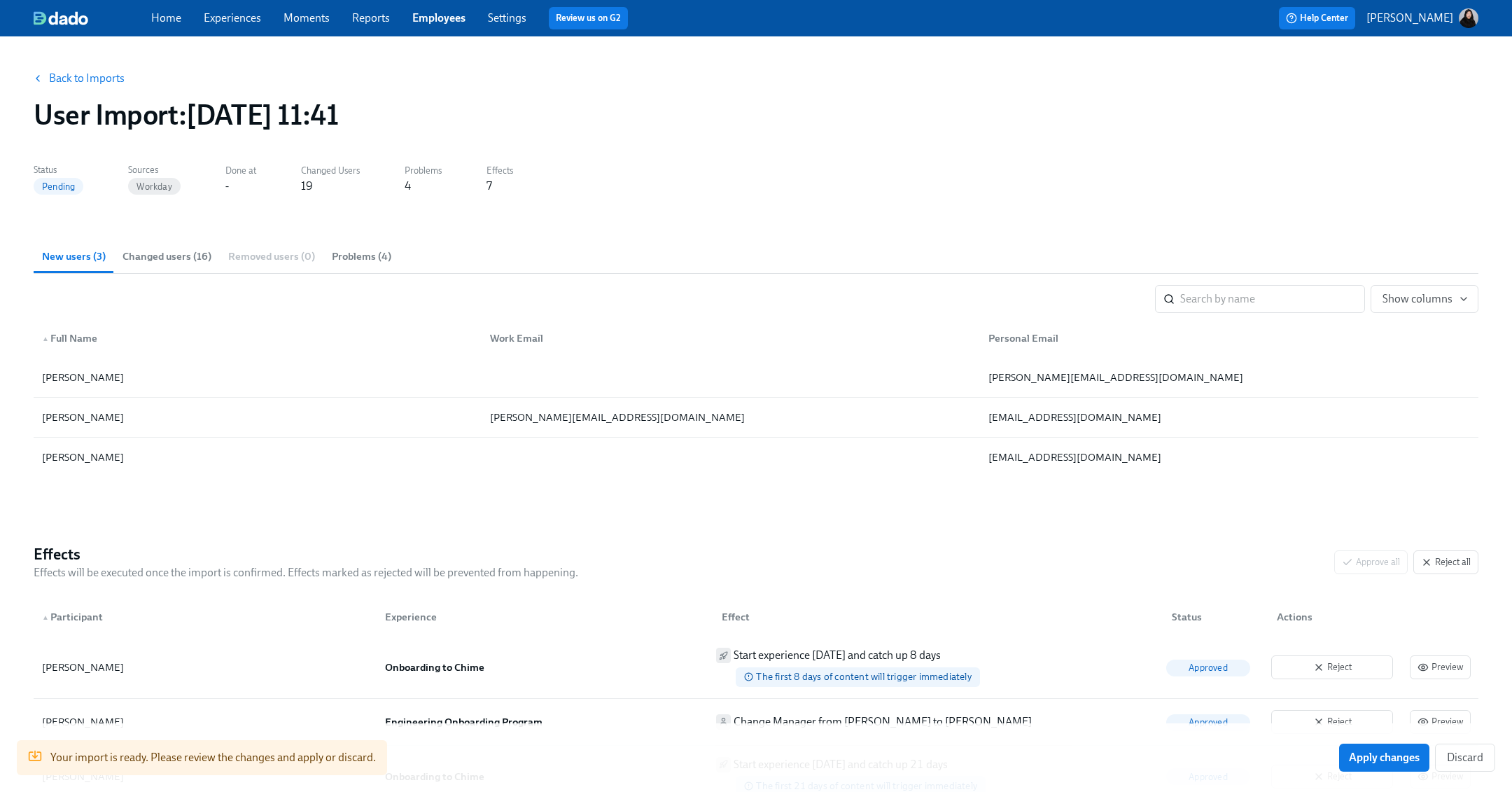
click at [198, 255] on span "Changed users (16)" at bounding box center [167, 256] width 89 height 16
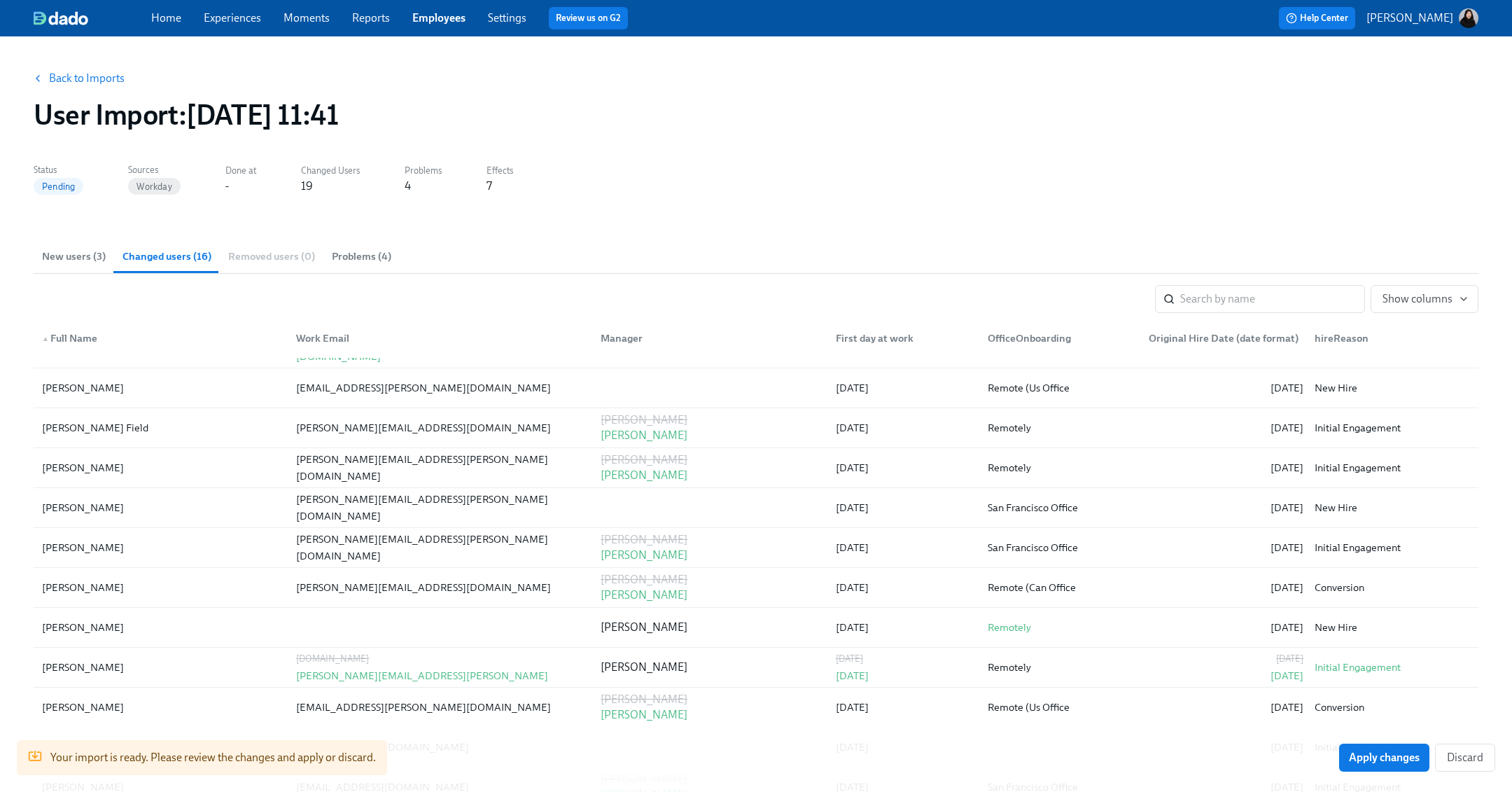
click at [364, 254] on span "Problems (4)" at bounding box center [362, 256] width 60 height 16
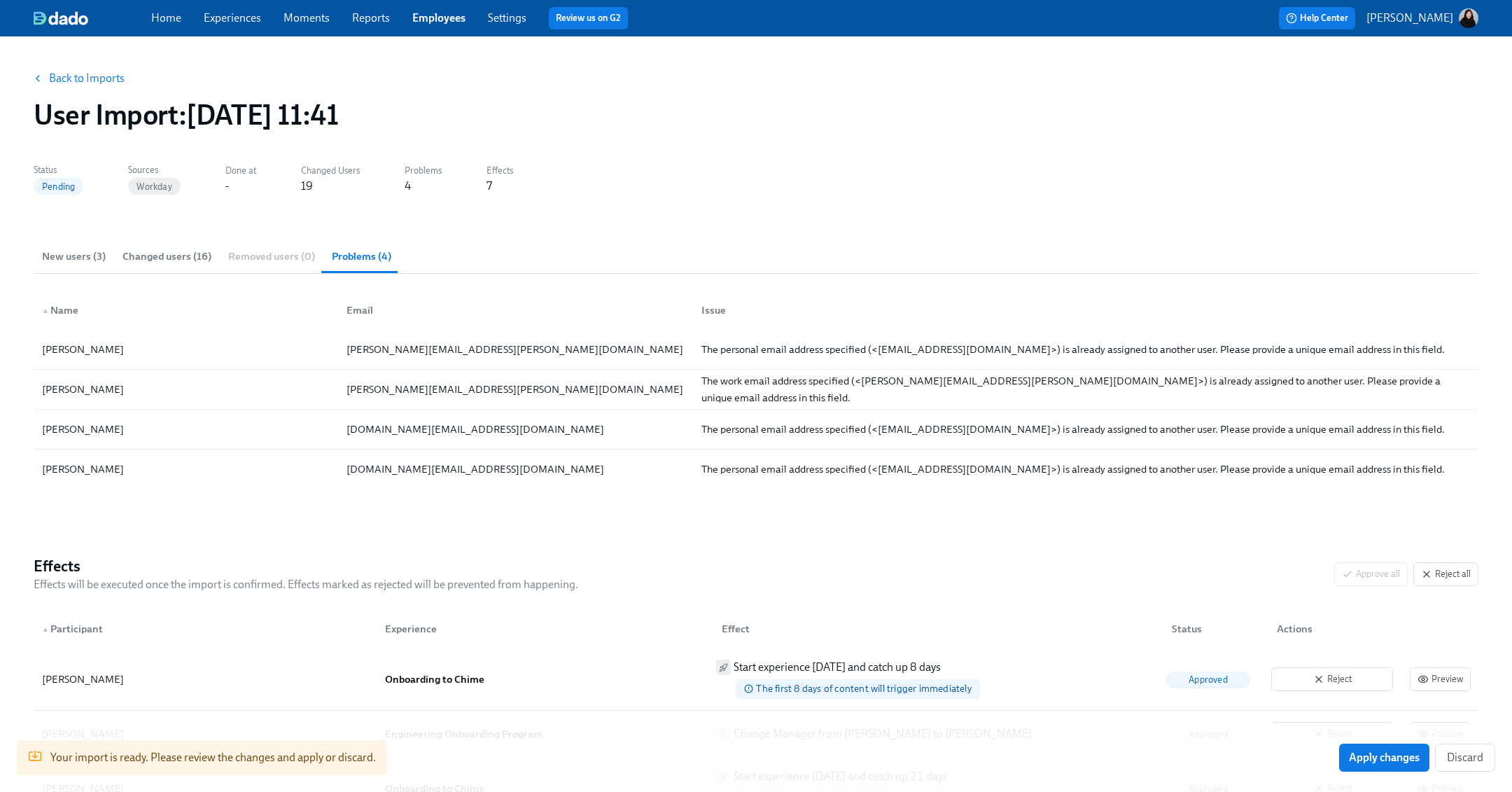
click at [86, 261] on span "New users (3)" at bounding box center [74, 256] width 64 height 16
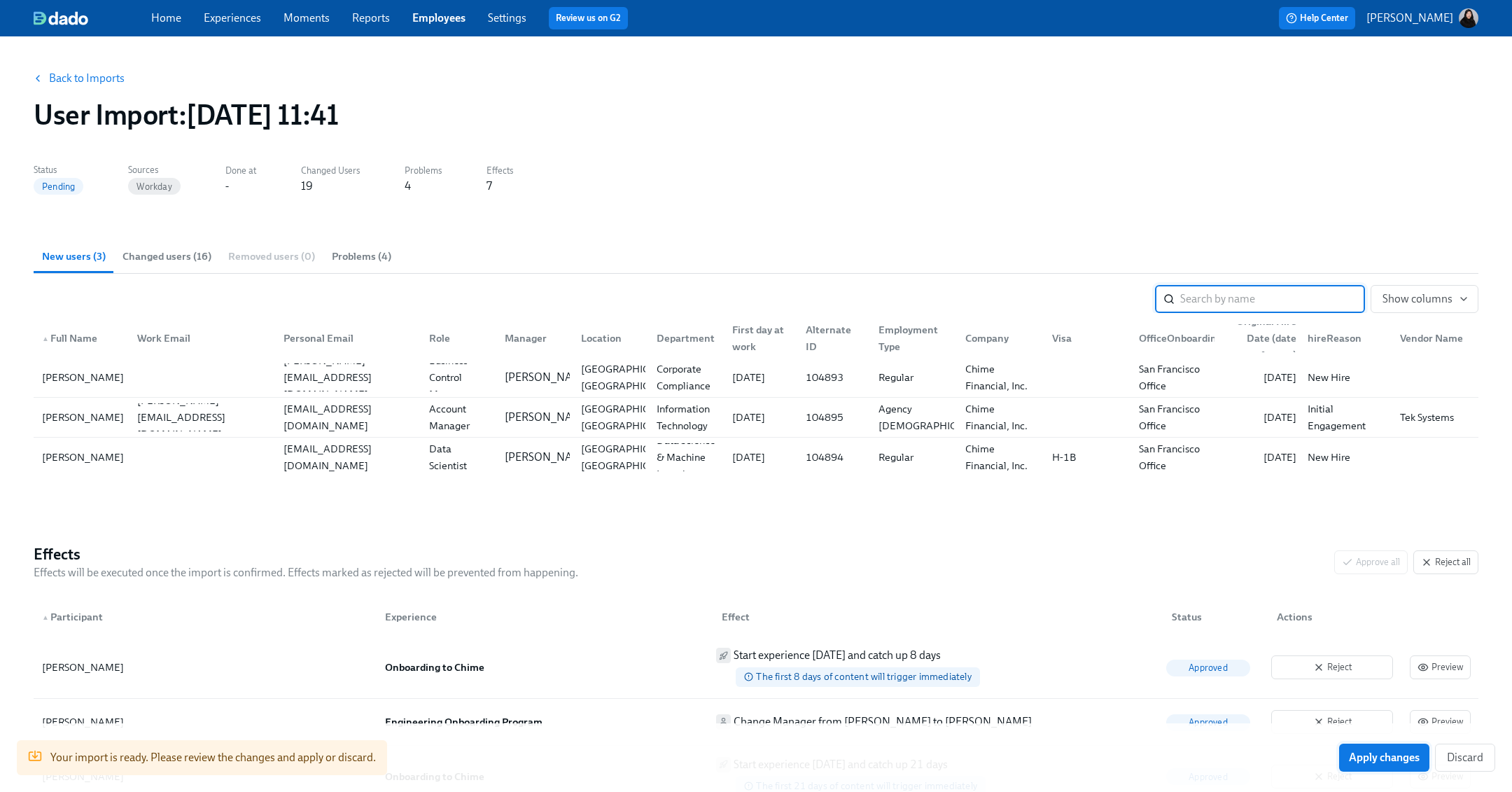
click at [909, 757] on span "Apply changes" at bounding box center [1383, 757] width 70 height 14
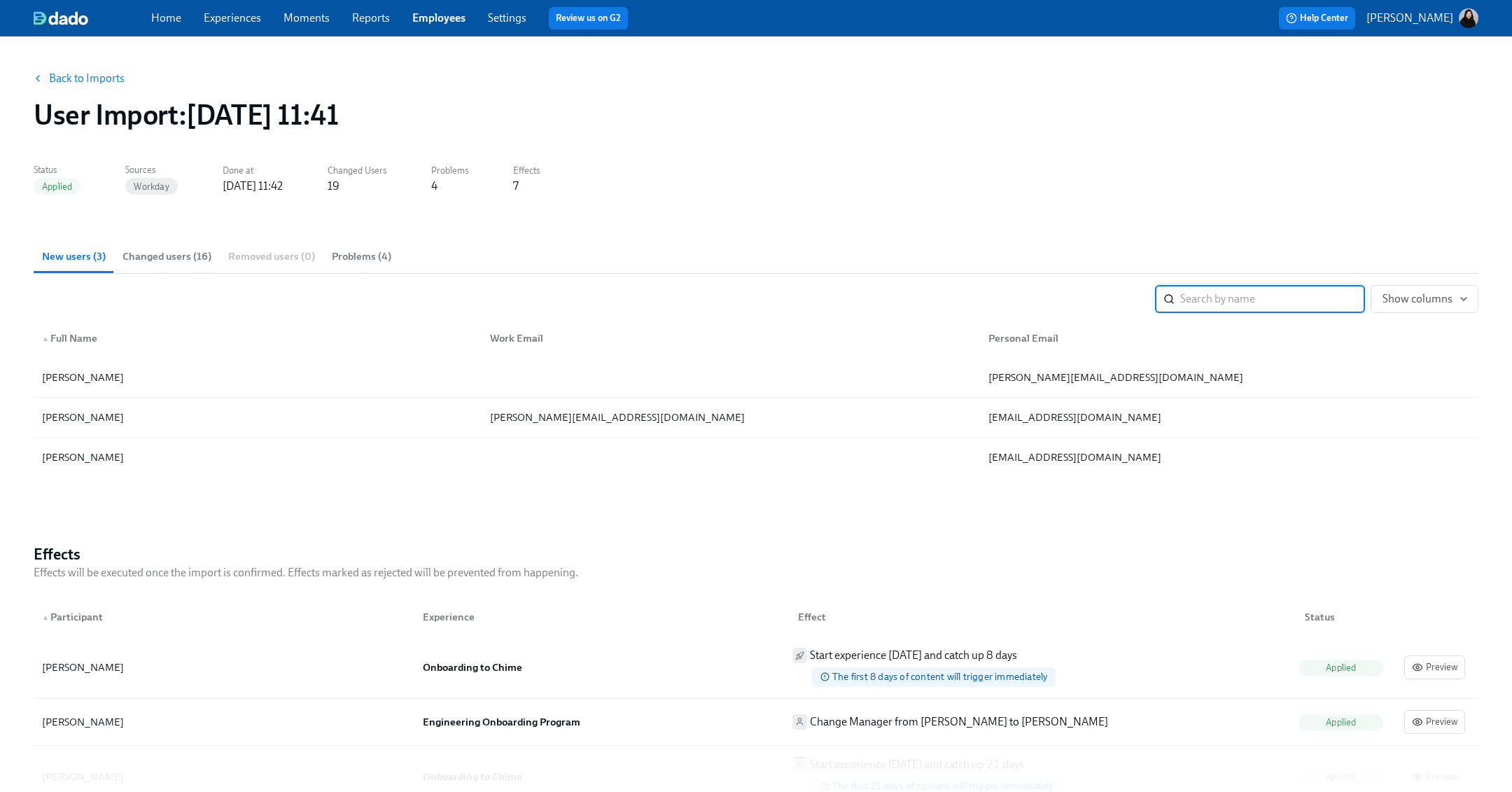
click at [232, 13] on link "Experiences" at bounding box center [232, 17] width 57 height 13
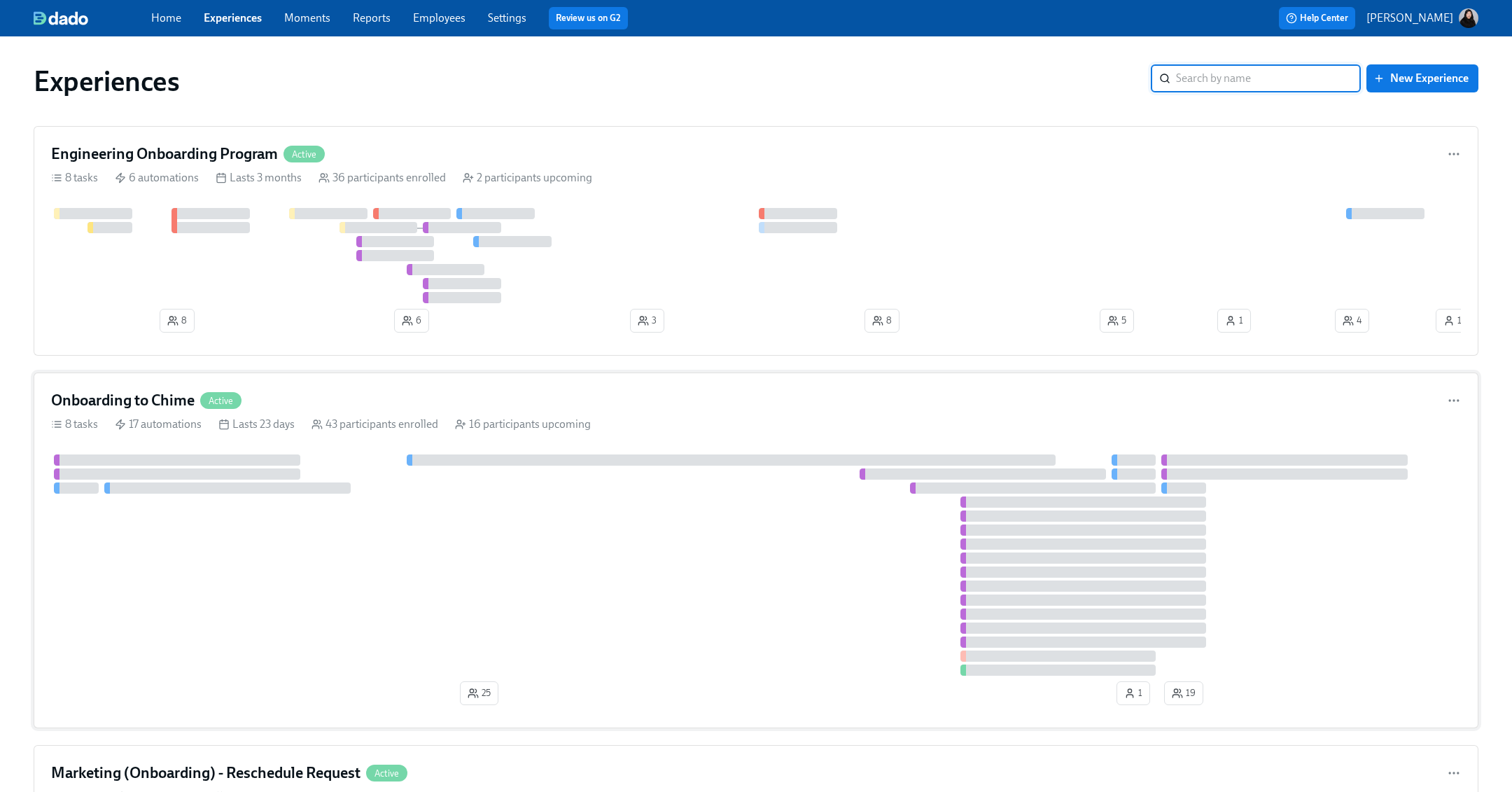
click at [287, 507] on div at bounding box center [755, 565] width 1410 height 222
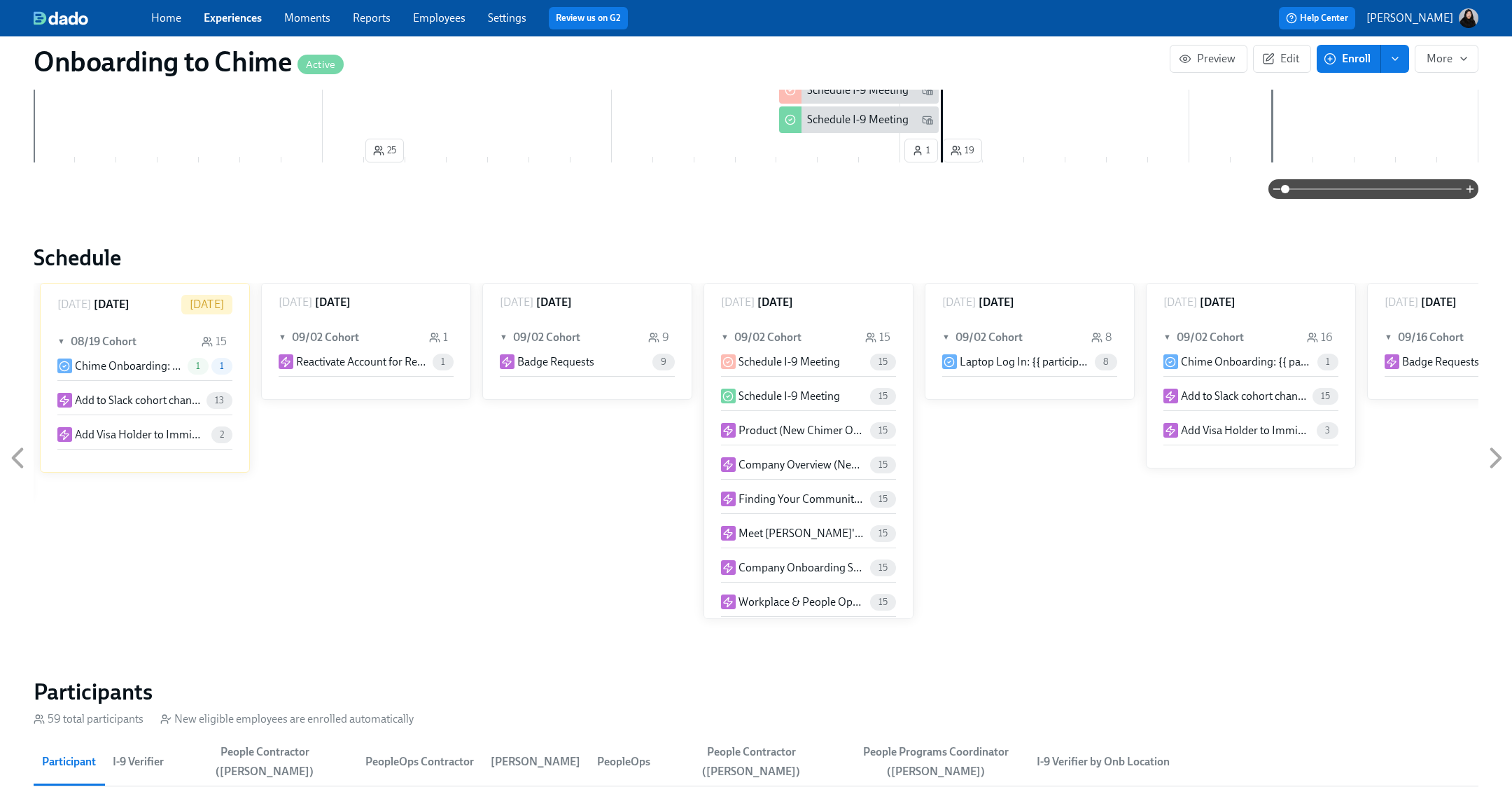
scroll to position [1226, 0]
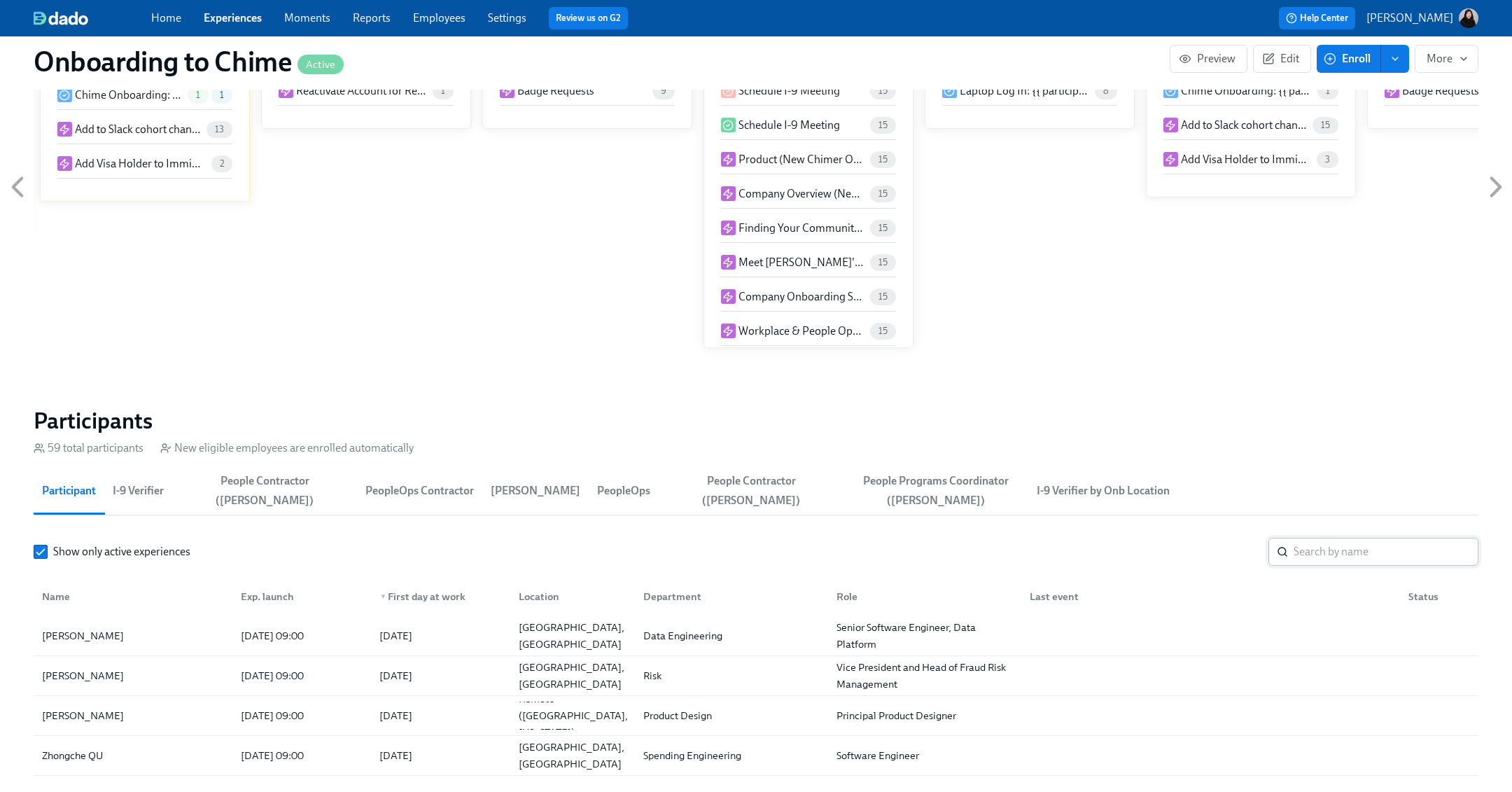
click at [909, 556] on input "search" at bounding box center [1386, 551] width 184 height 28
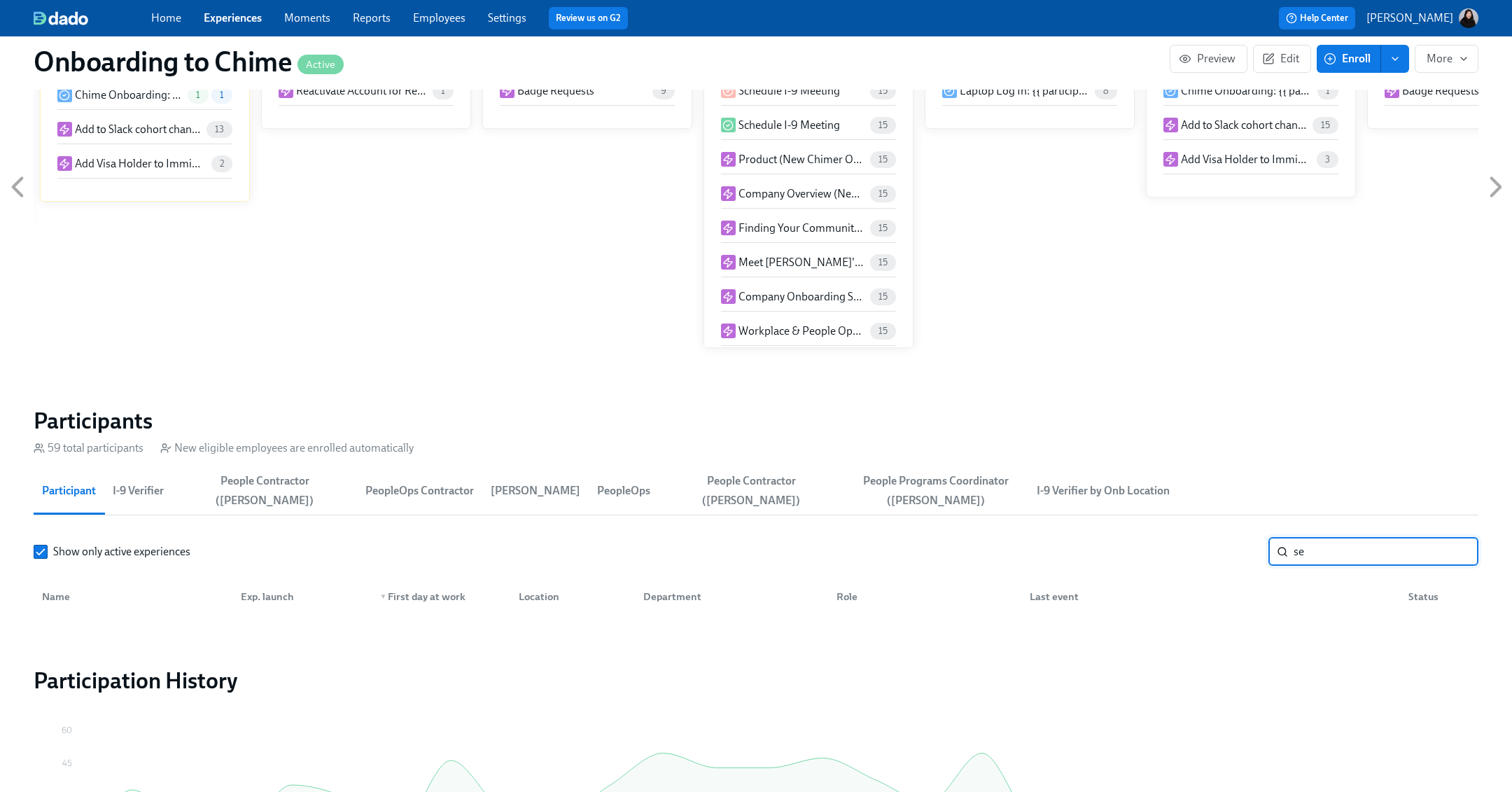
type input "s"
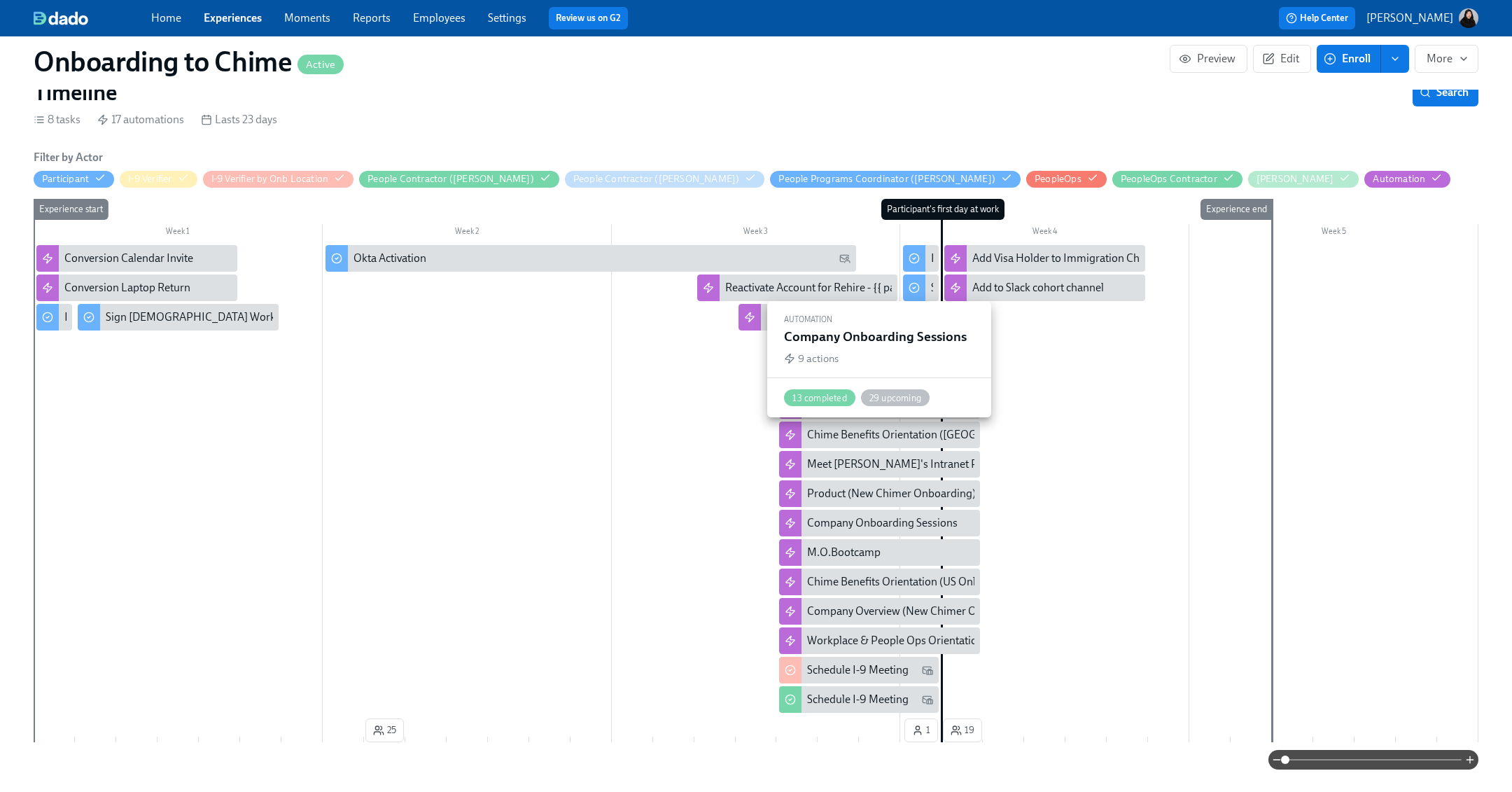
scroll to position [355, 0]
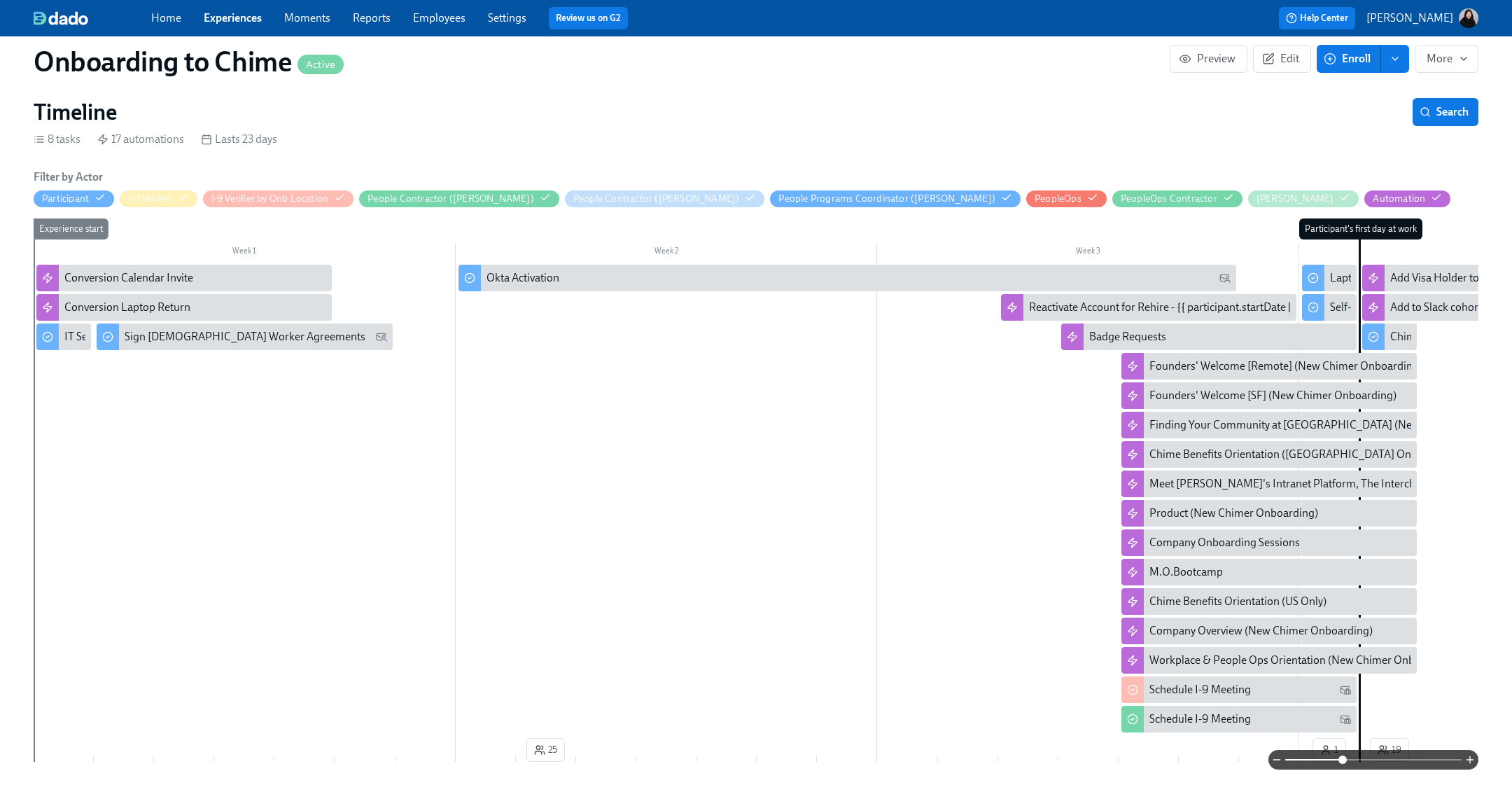
drag, startPoint x: 1285, startPoint y: 761, endPoint x: 1346, endPoint y: 761, distance: 61.0
click at [909, 761] on span at bounding box center [1343, 760] width 9 height 9
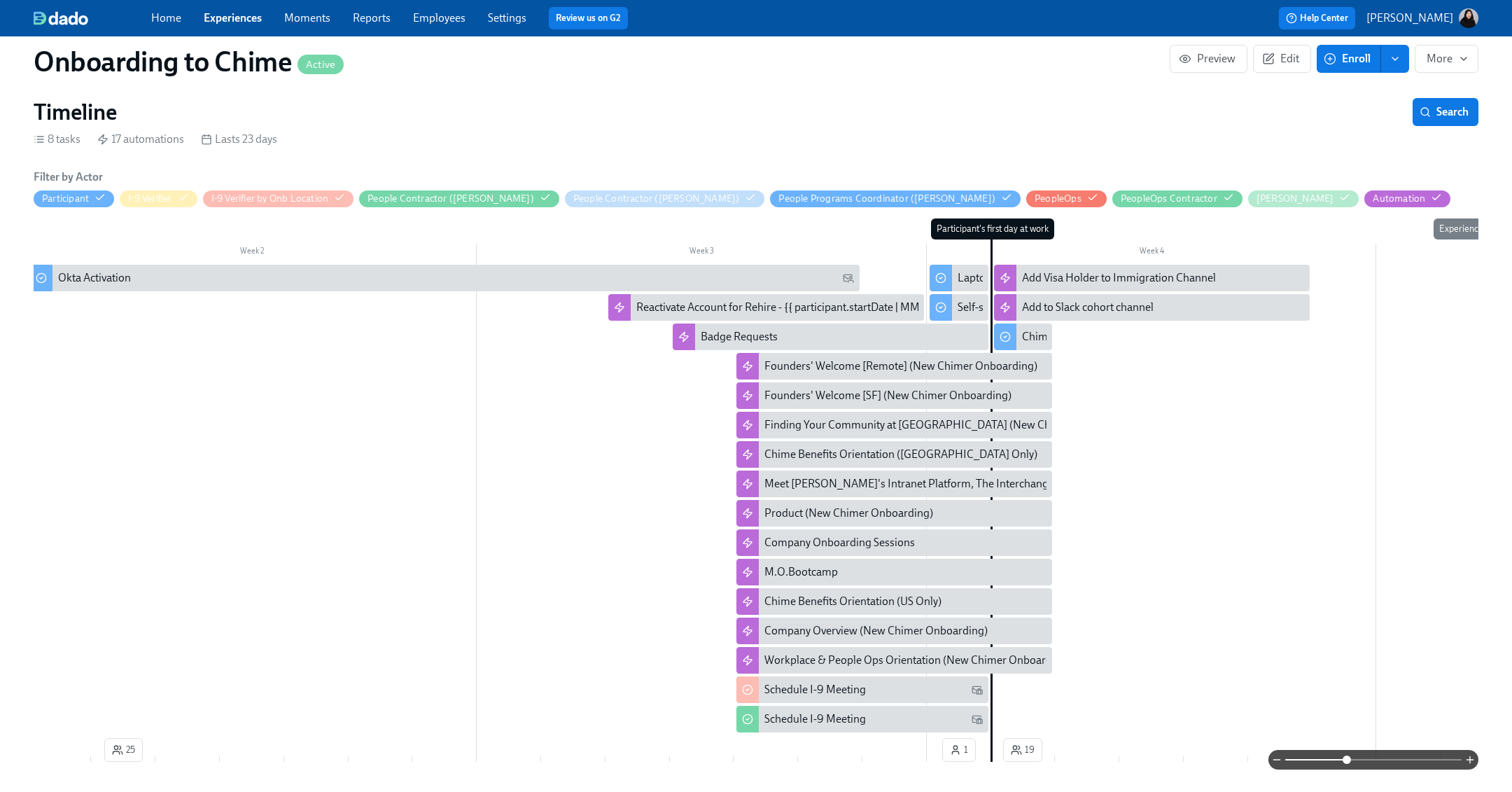
scroll to position [0, 485]
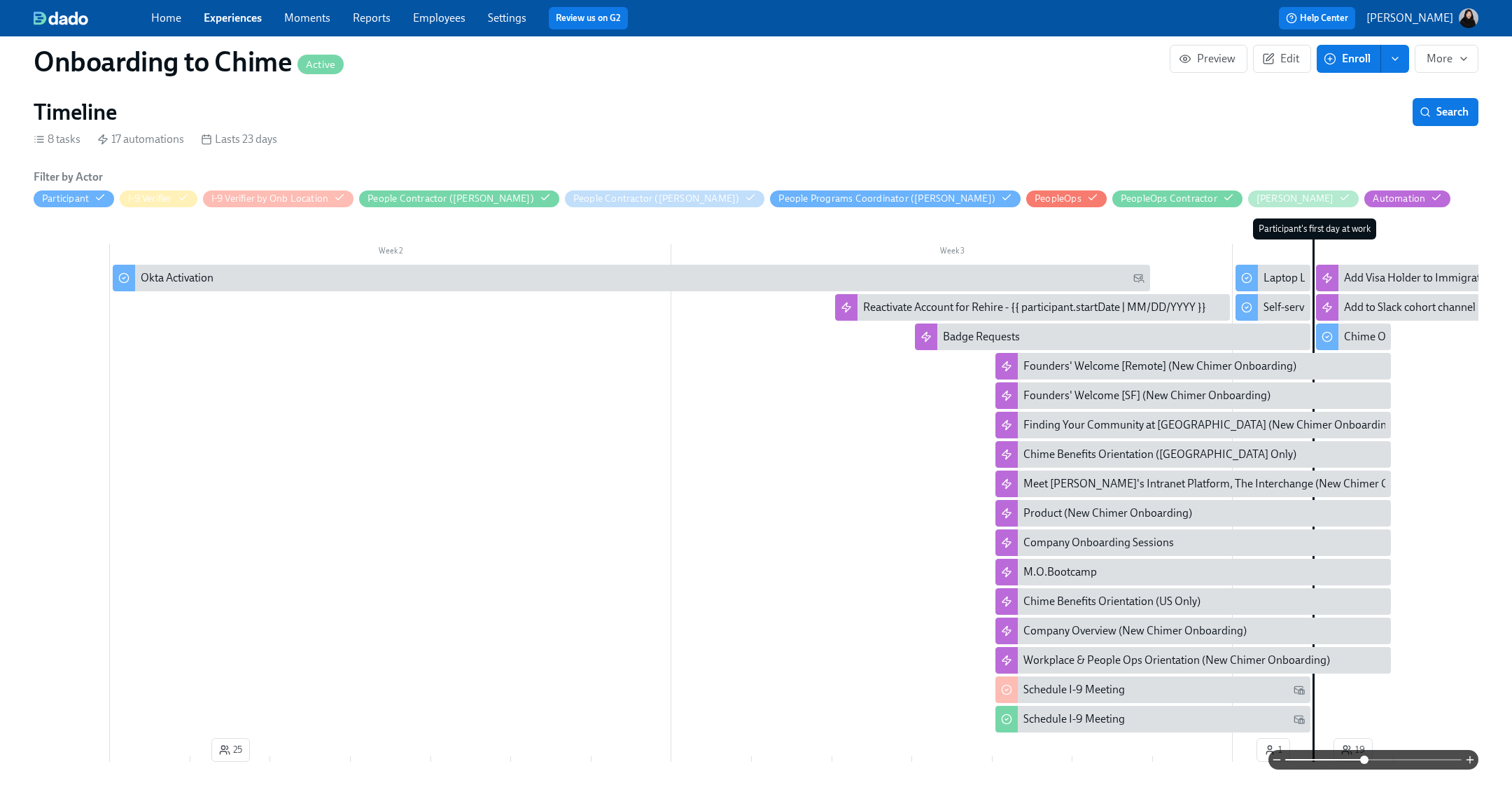
drag, startPoint x: 1346, startPoint y: 763, endPoint x: 1378, endPoint y: 763, distance: 32.0
click at [909, 763] on span at bounding box center [1365, 760] width 9 height 9
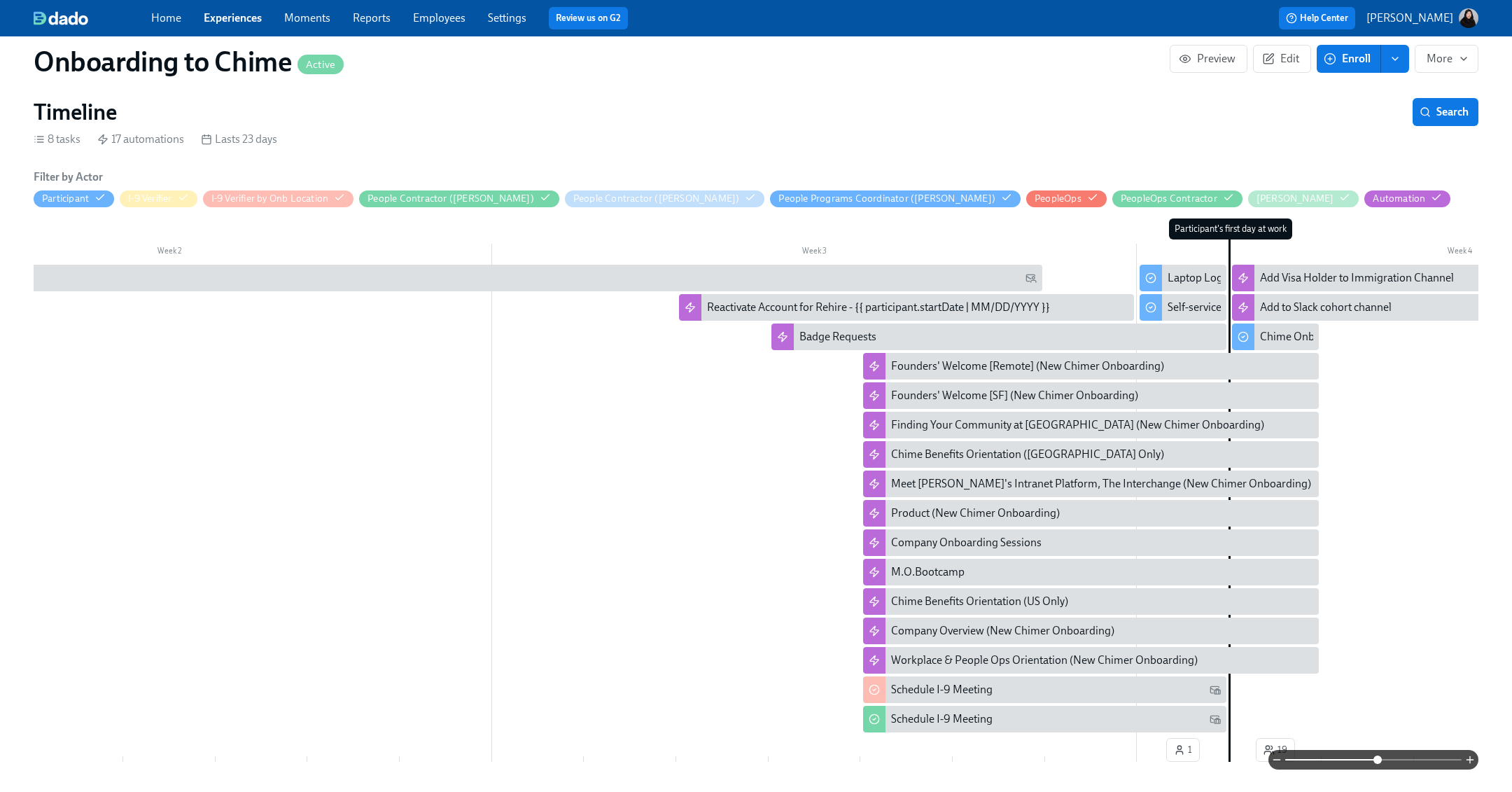
scroll to position [0, 928]
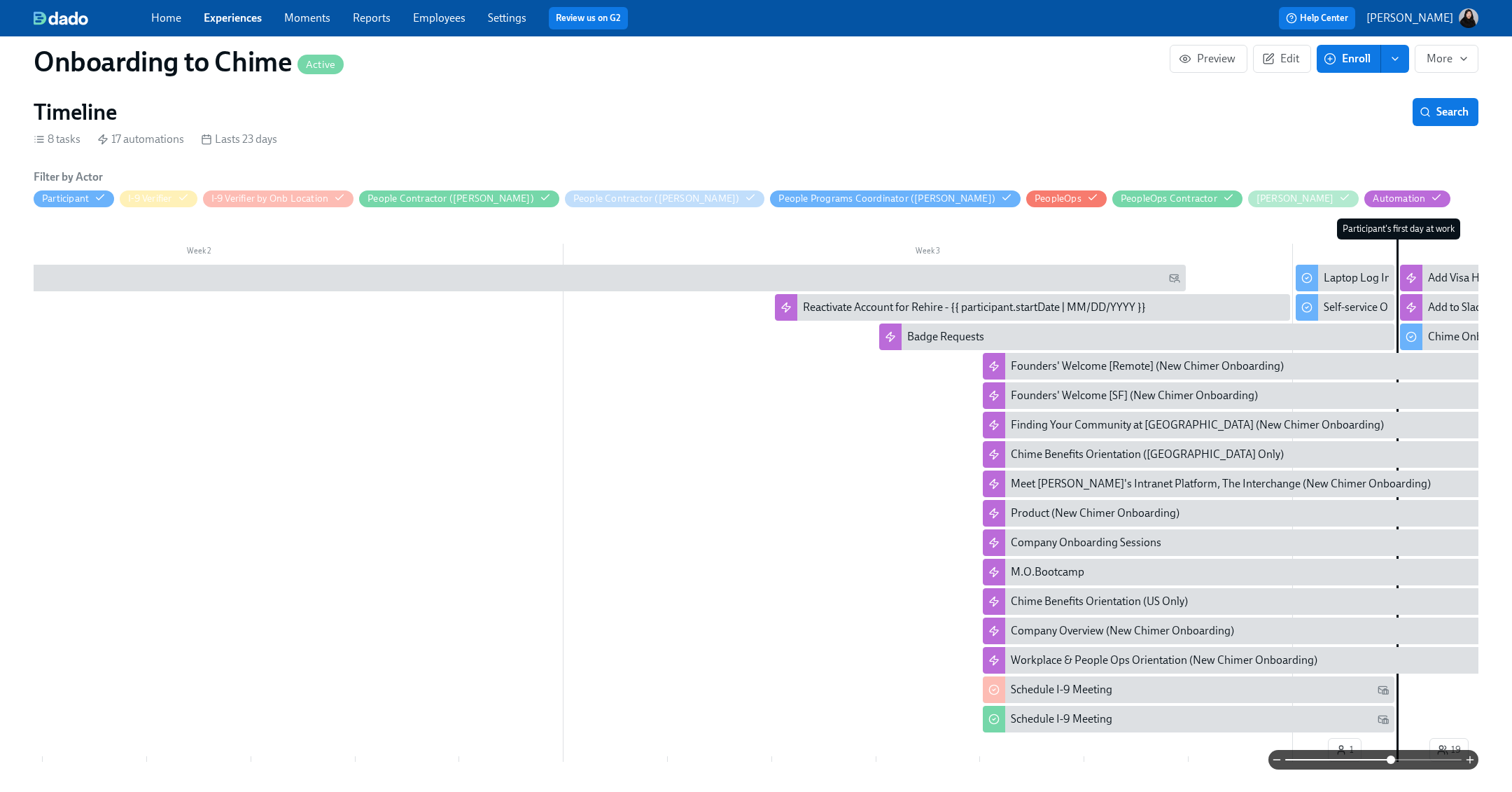
drag, startPoint x: 1381, startPoint y: 760, endPoint x: 1395, endPoint y: 760, distance: 14.0
click at [909, 760] on span at bounding box center [1391, 760] width 9 height 9
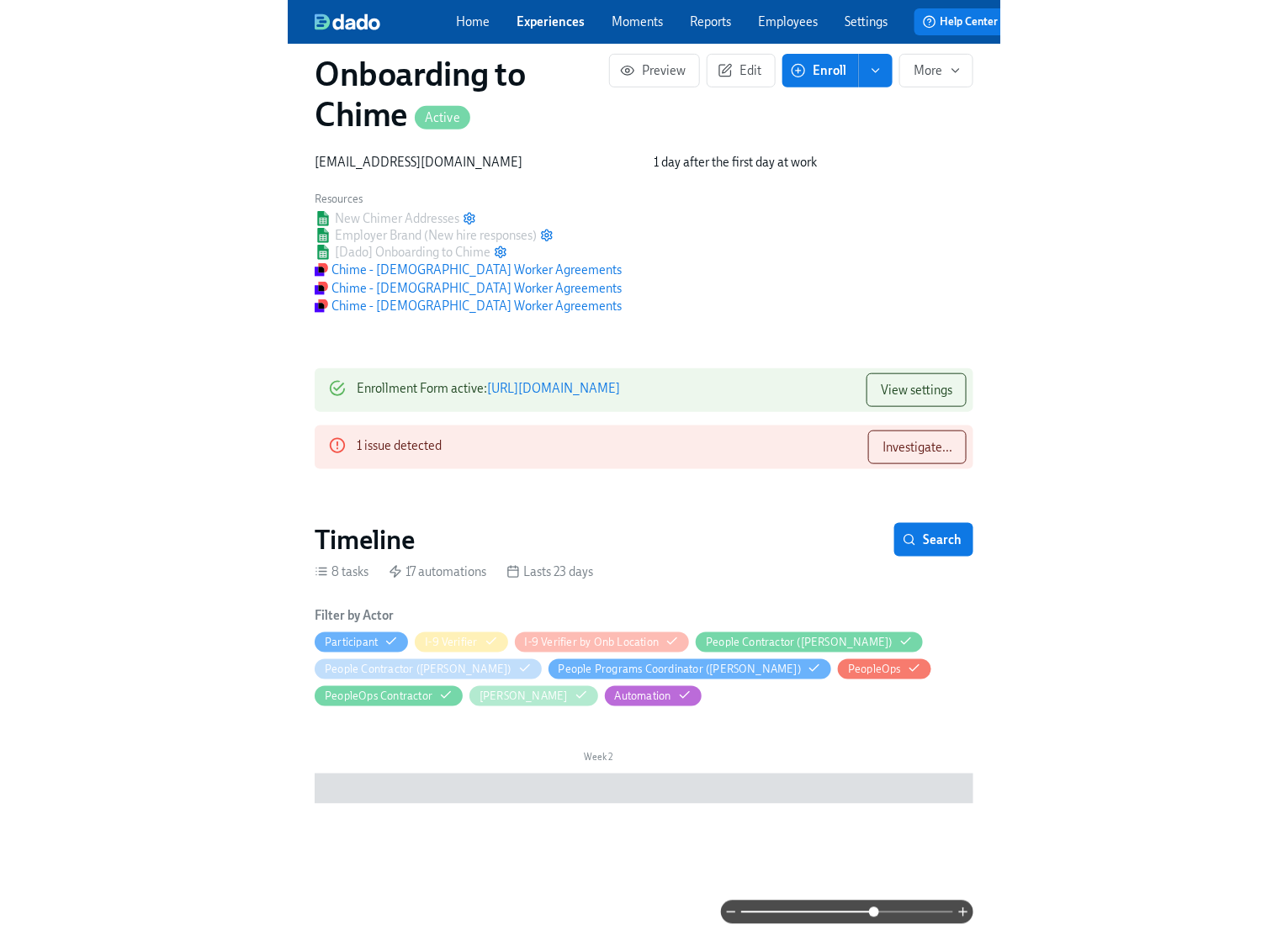
scroll to position [0, 0]
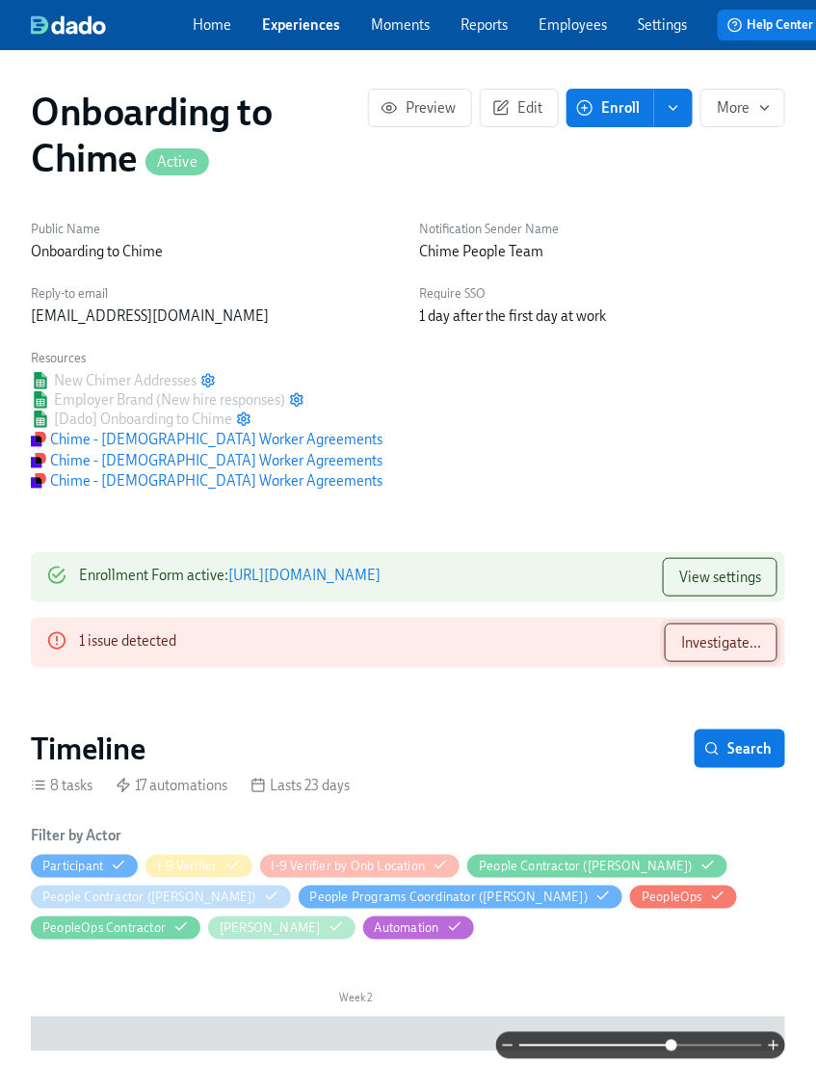
click at [747, 662] on button "Investigate..." at bounding box center [721, 643] width 113 height 39
